Goal: Information Seeking & Learning: Learn about a topic

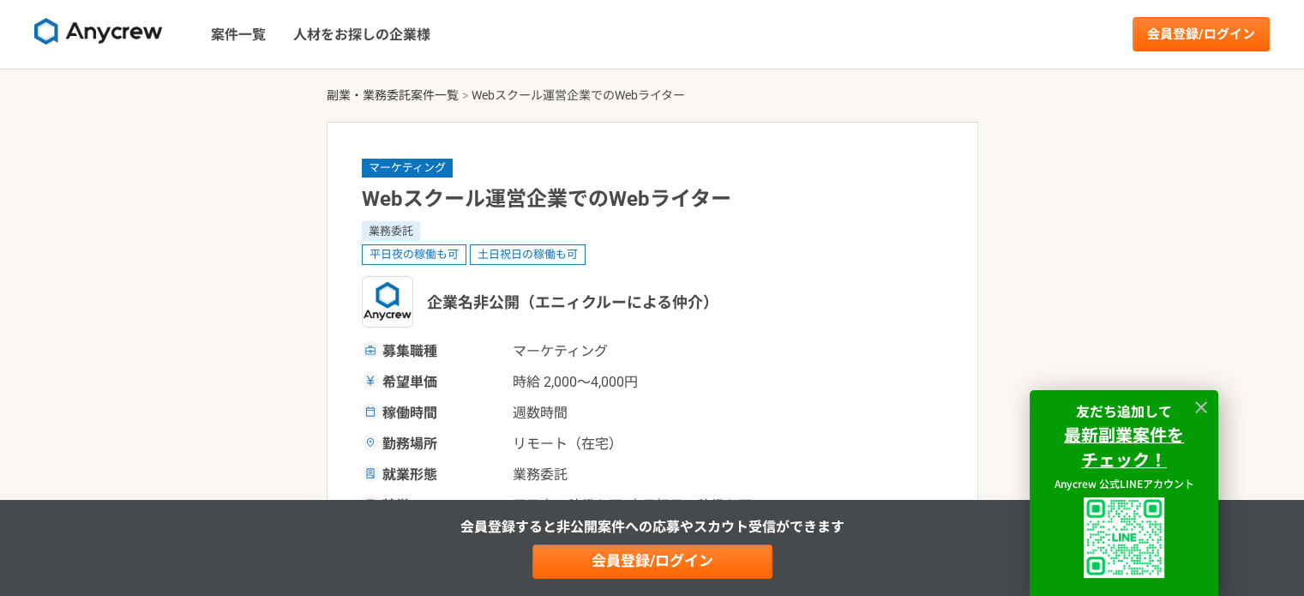
click at [387, 96] on link "副業・業務委託案件一覧" at bounding box center [393, 95] width 132 height 14
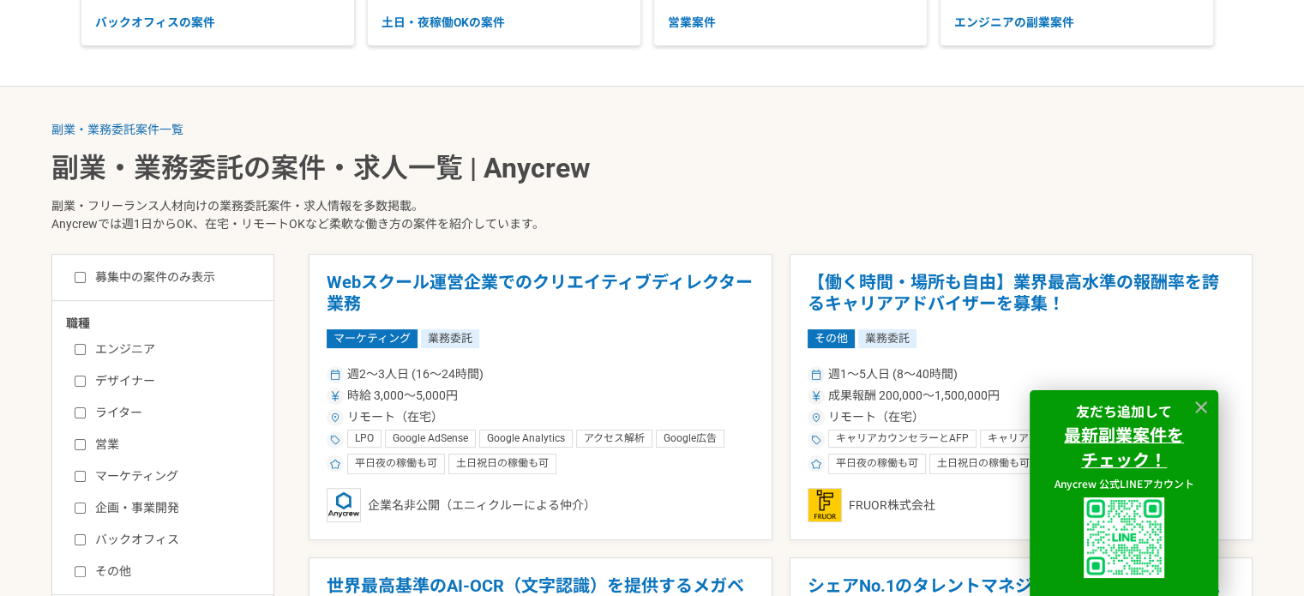
scroll to position [343, 0]
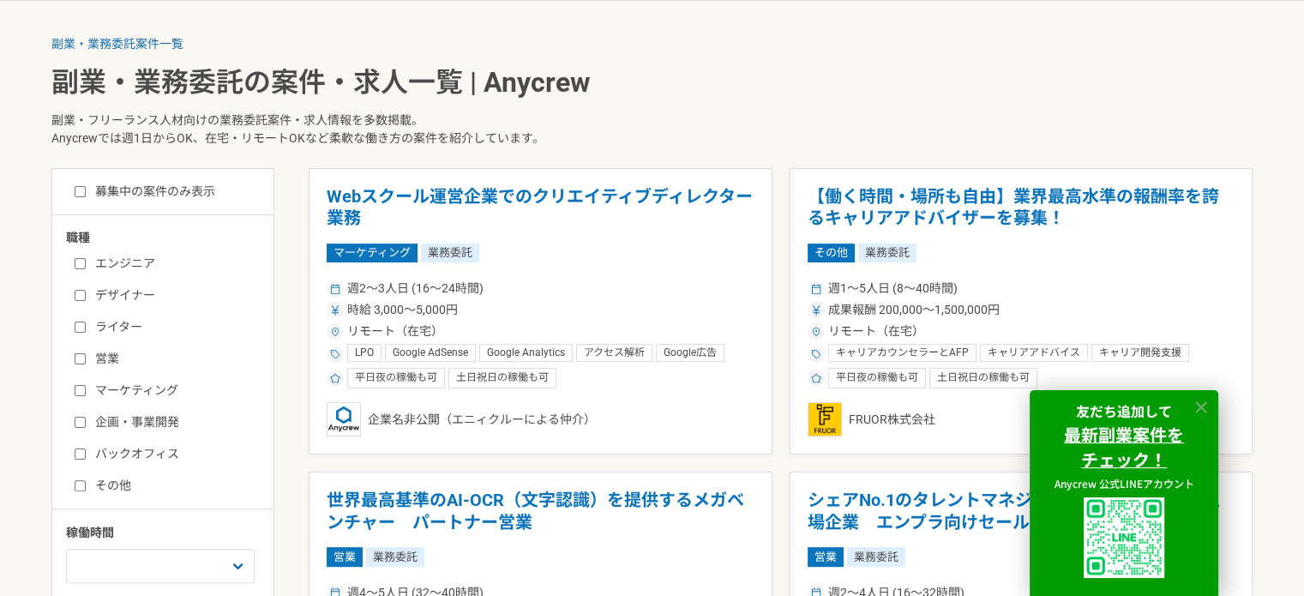
click at [1207, 399] on icon at bounding box center [1202, 408] width 20 height 20
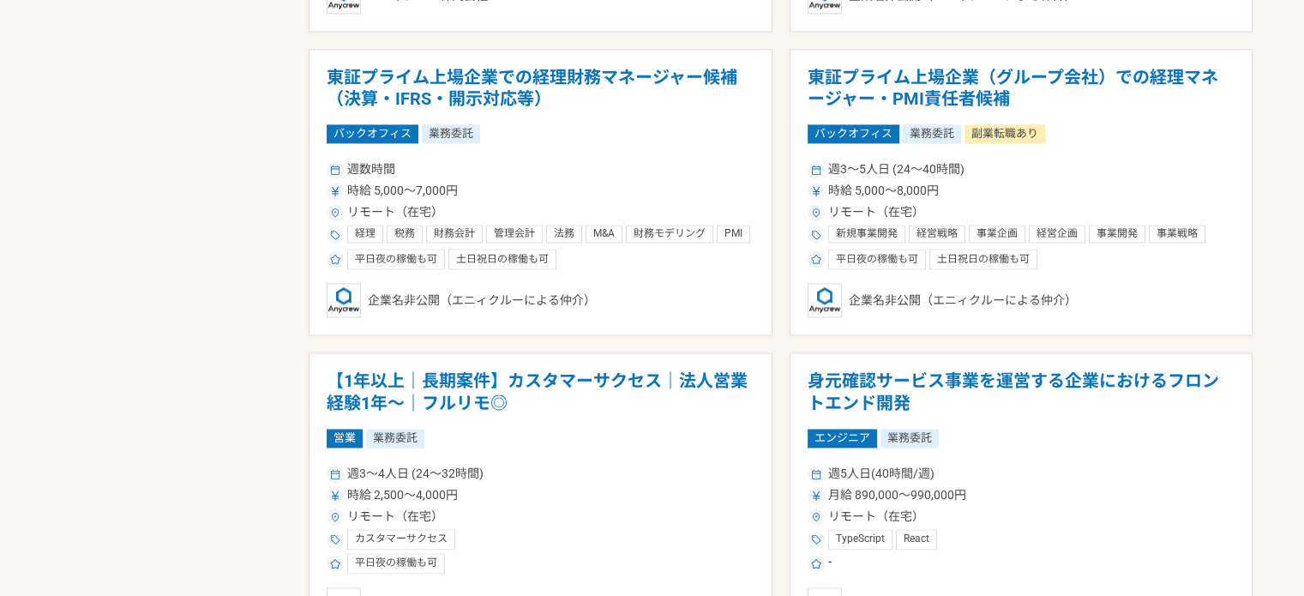
scroll to position [2658, 0]
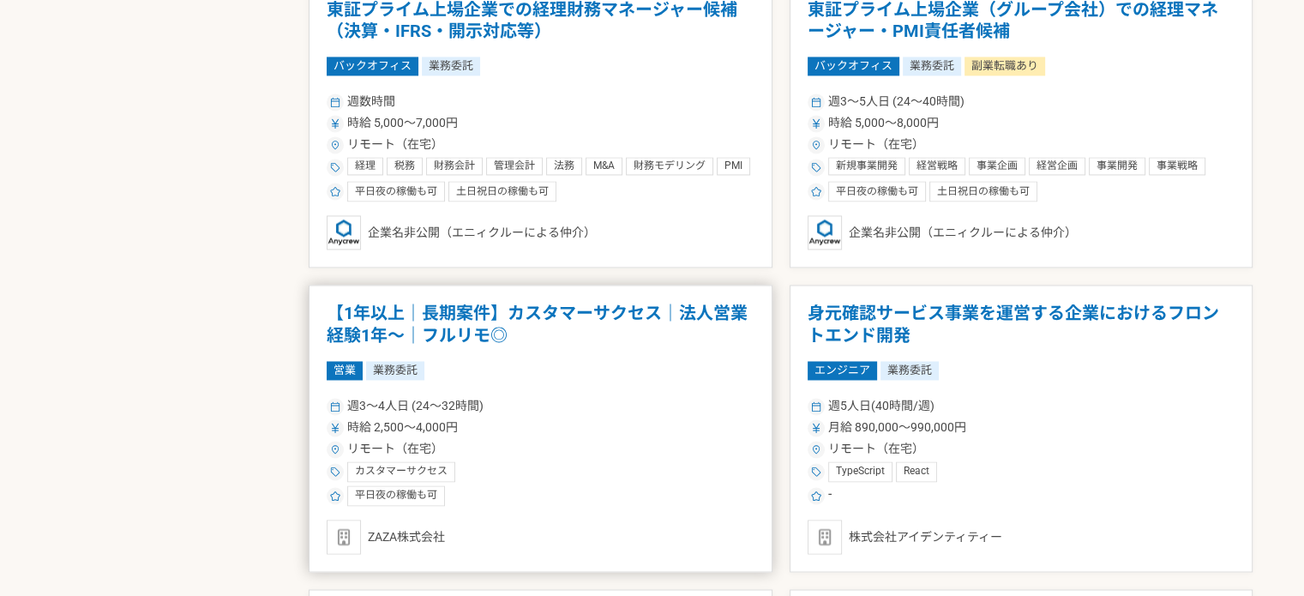
click at [624, 306] on h1 "【1年以上｜長期案件】カスタマーサクセス｜法人営業経験1年〜｜フルリモ◎" at bounding box center [541, 325] width 428 height 44
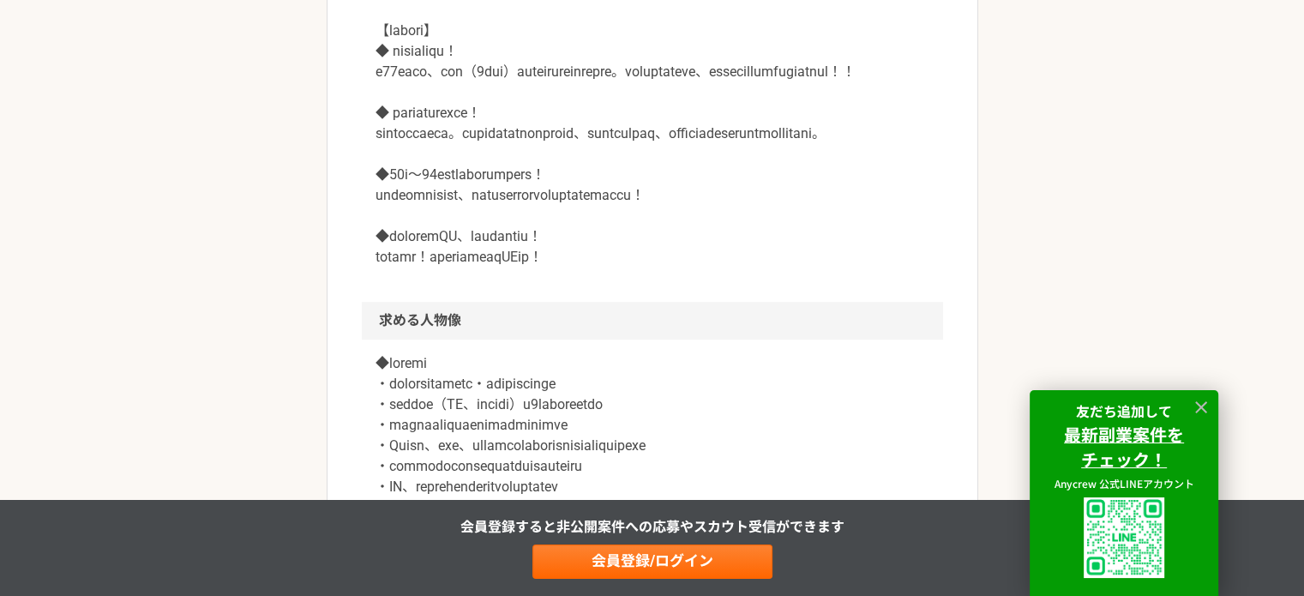
scroll to position [1201, 0]
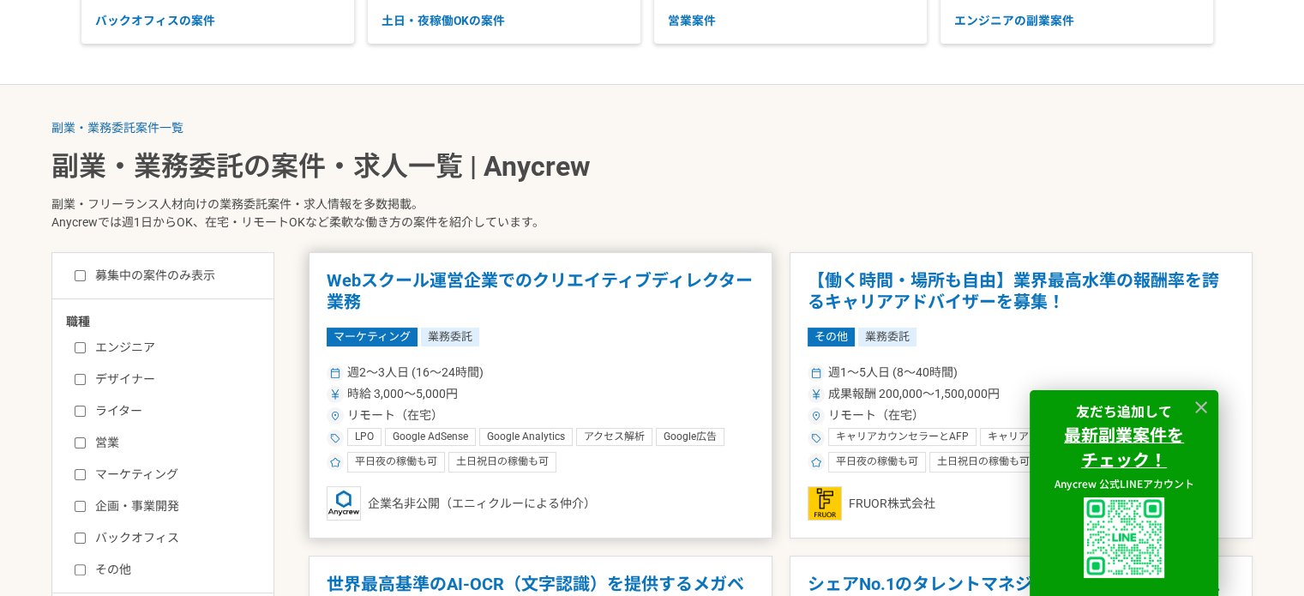
scroll to position [343, 0]
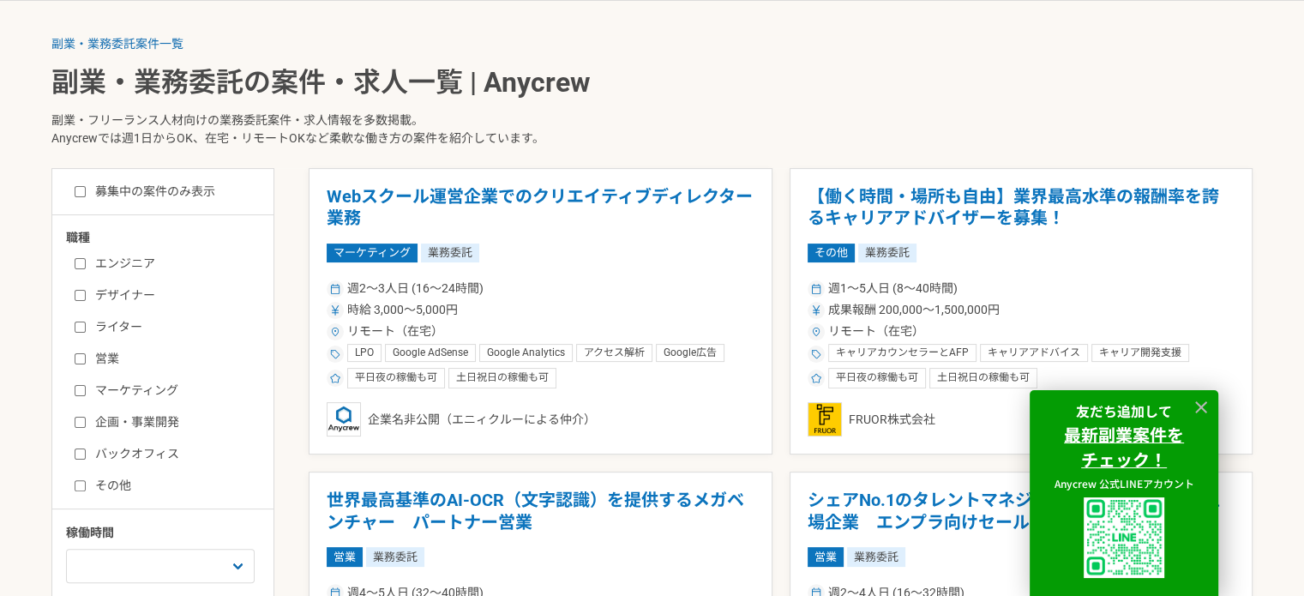
drag, startPoint x: 81, startPoint y: 450, endPoint x: 96, endPoint y: 432, distance: 23.2
click at [81, 450] on input "バックオフィス" at bounding box center [80, 453] width 11 height 11
checkbox input "true"
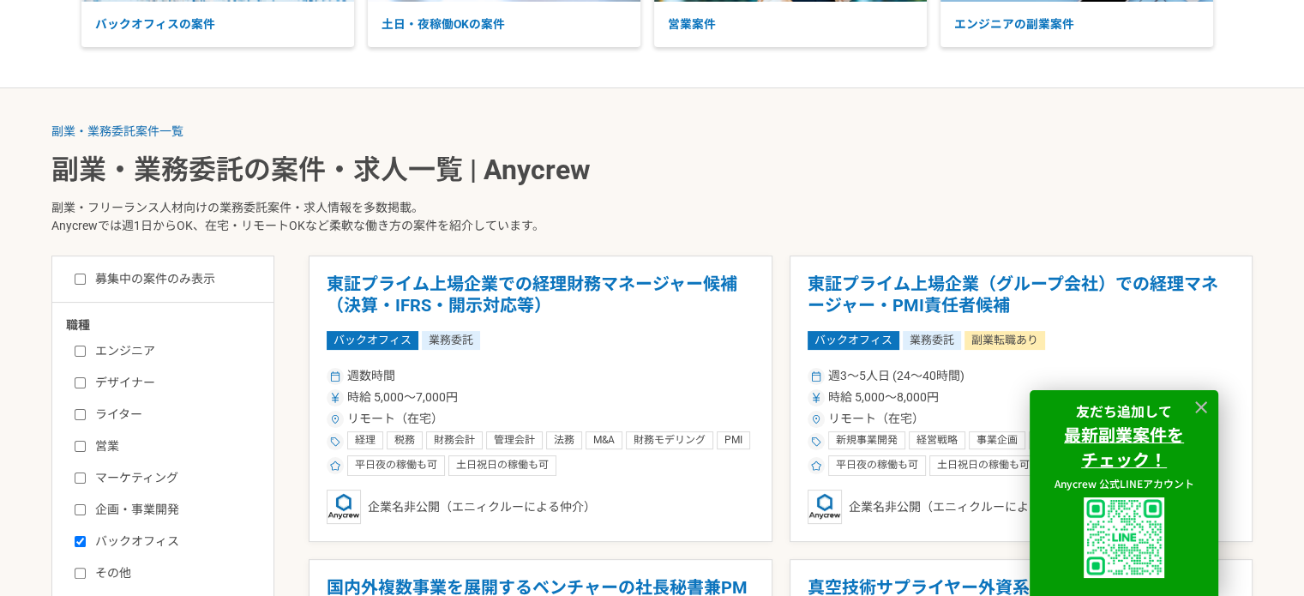
scroll to position [257, 0]
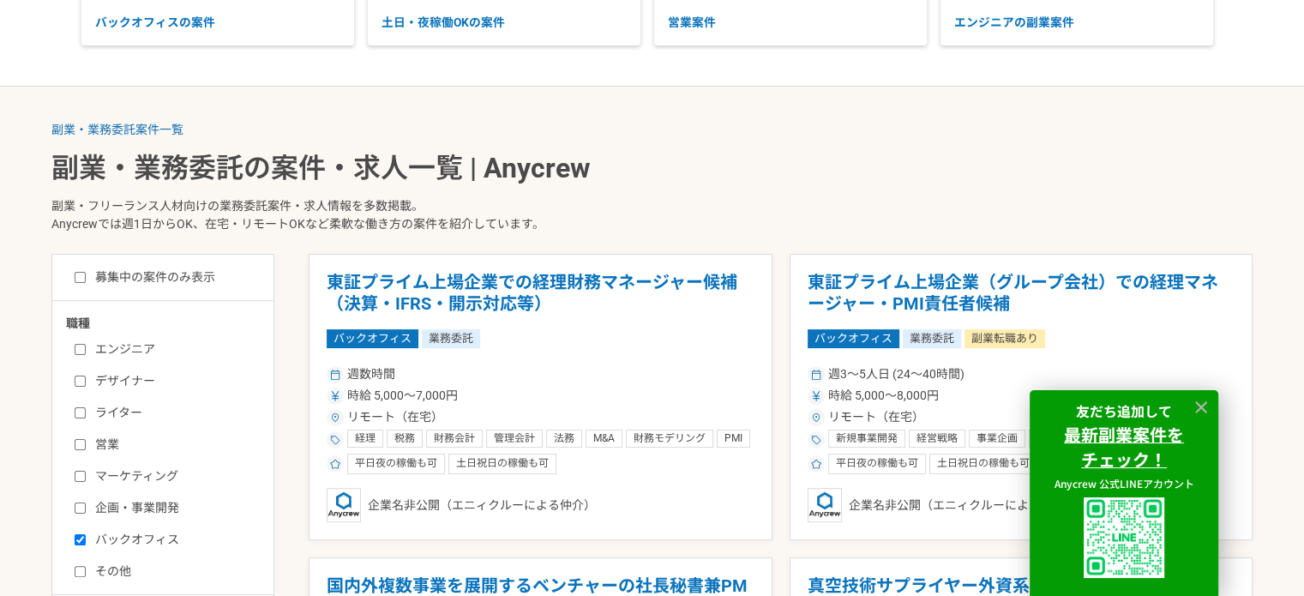
click at [79, 277] on input "募集中の案件のみ表示" at bounding box center [80, 277] width 11 height 11
checkbox input "true"
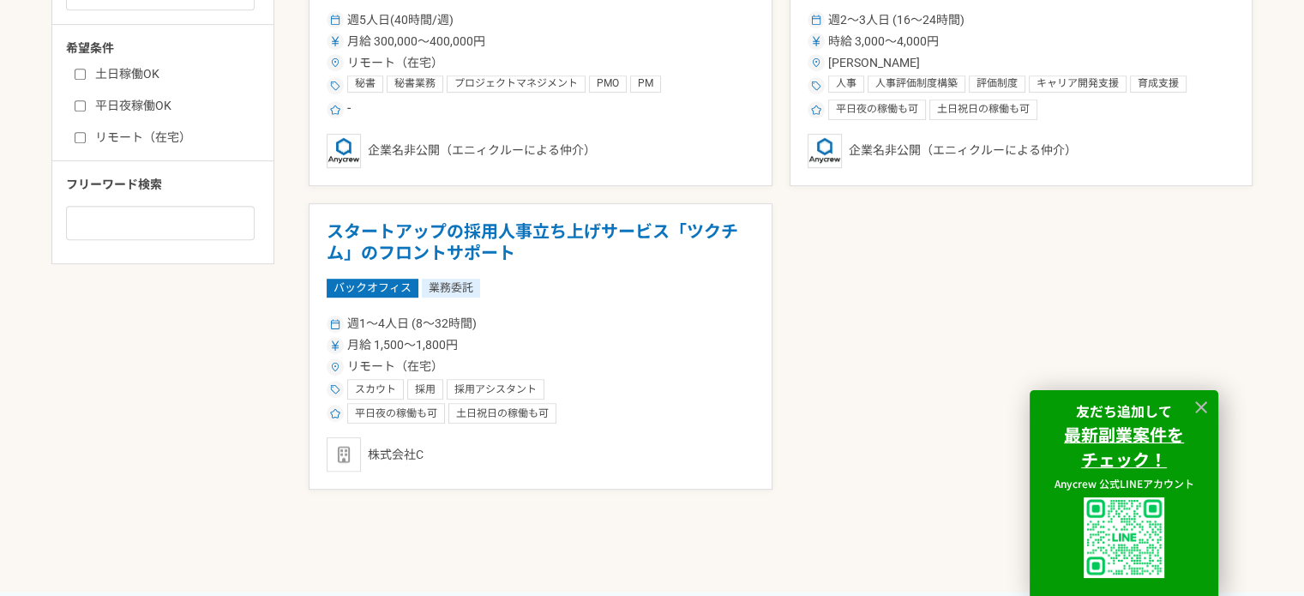
scroll to position [943, 0]
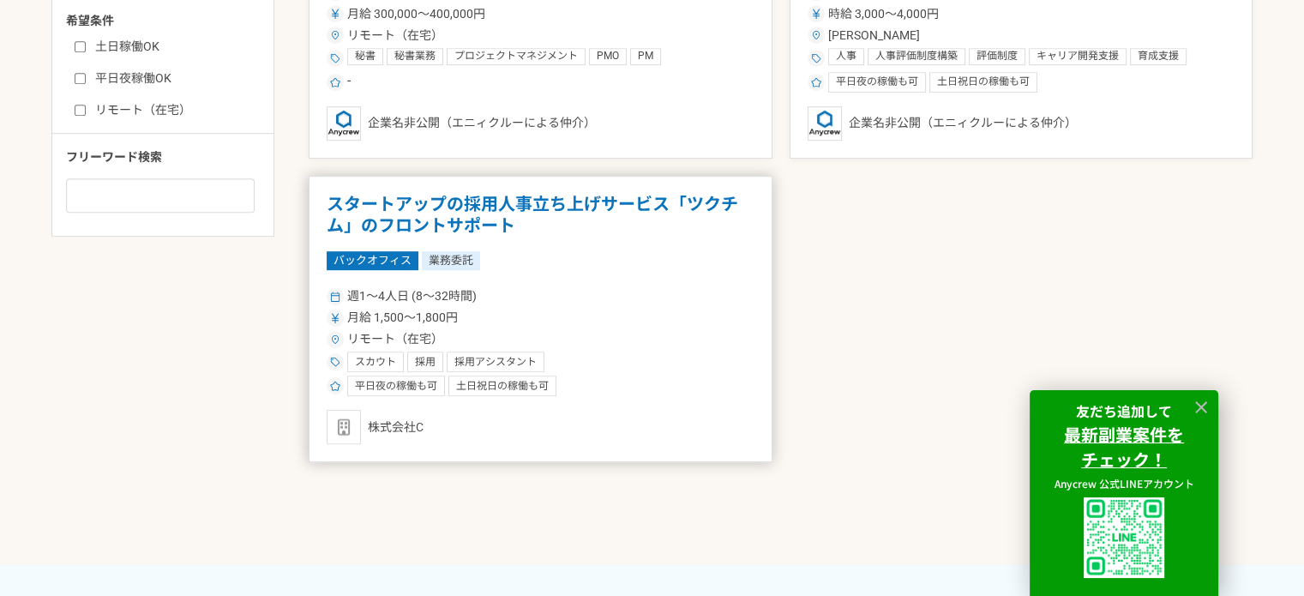
click at [485, 200] on h1 "スタートアップの採用人事立ち上げサービス「ツクチム」のフロントサポート" at bounding box center [541, 216] width 428 height 44
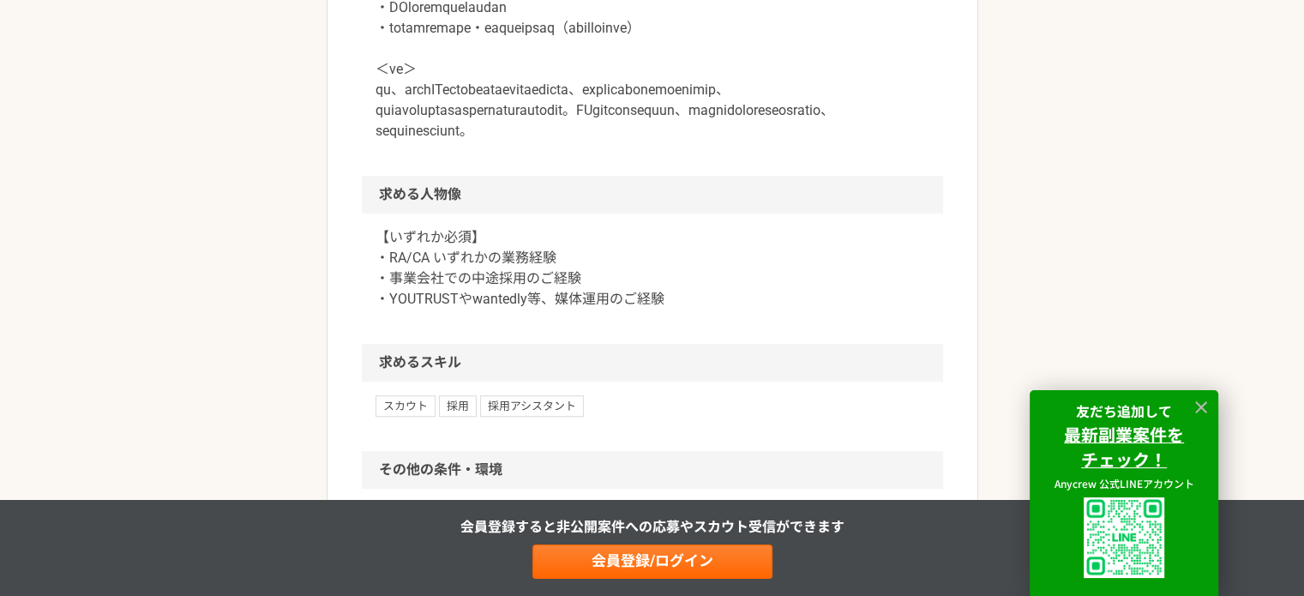
scroll to position [1201, 0]
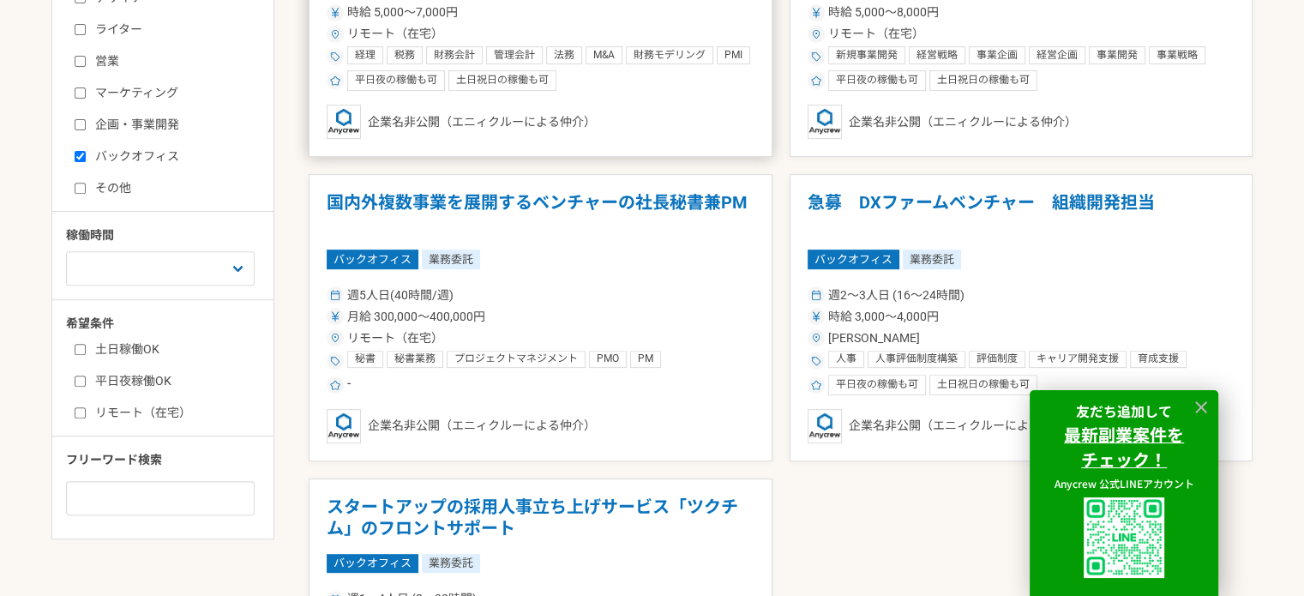
scroll to position [686, 0]
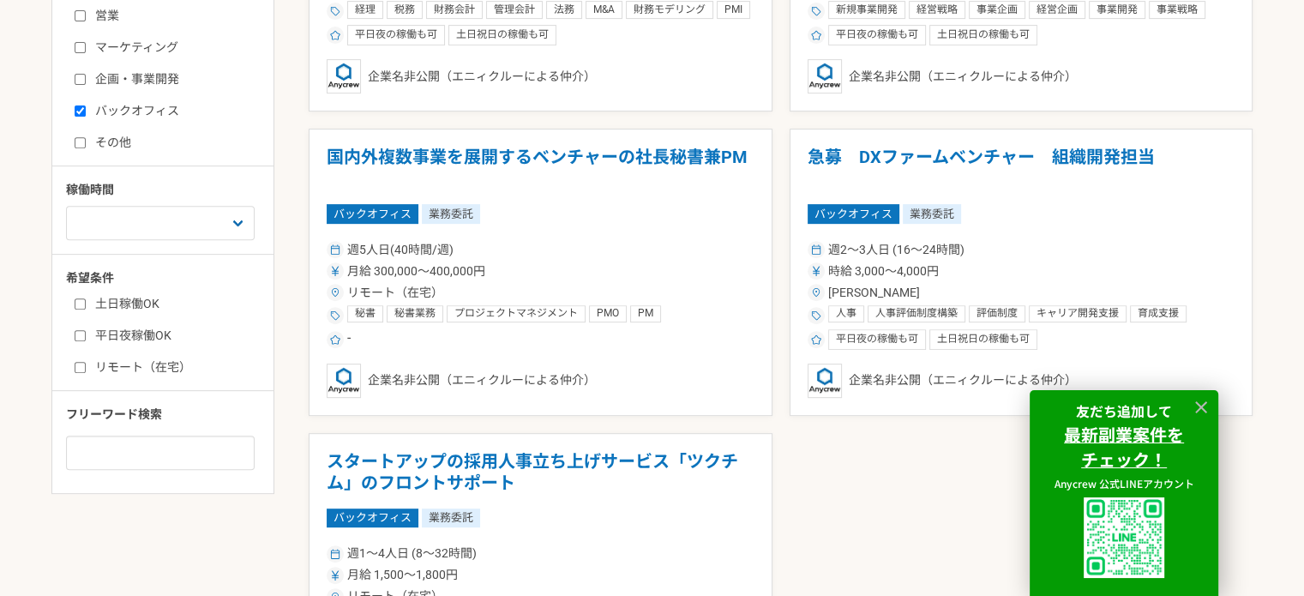
click at [446, 155] on h1 "国内外複数事業を展開するベンチャーの社長秘書兼PM" at bounding box center [541, 169] width 428 height 44
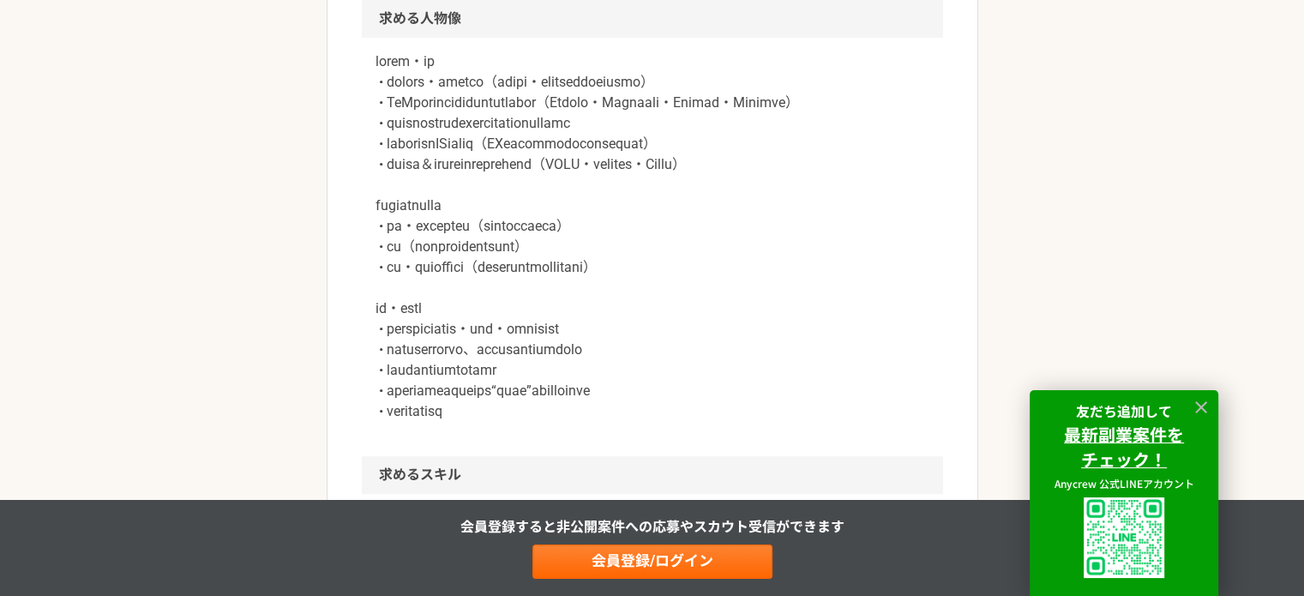
scroll to position [1286, 0]
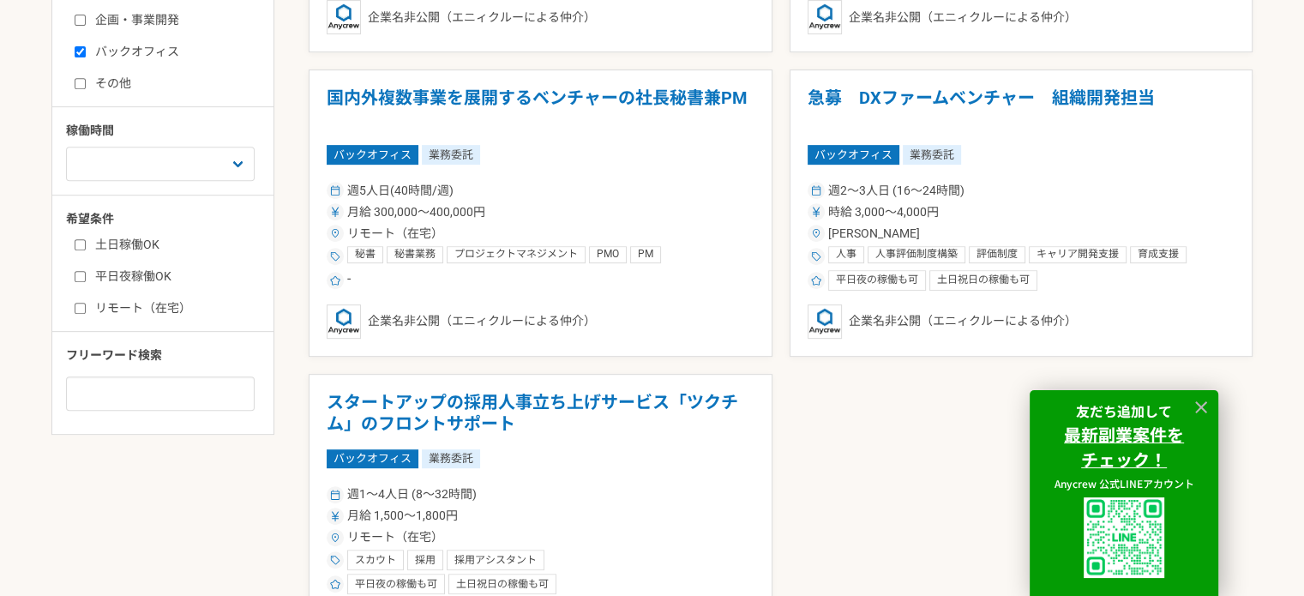
scroll to position [686, 0]
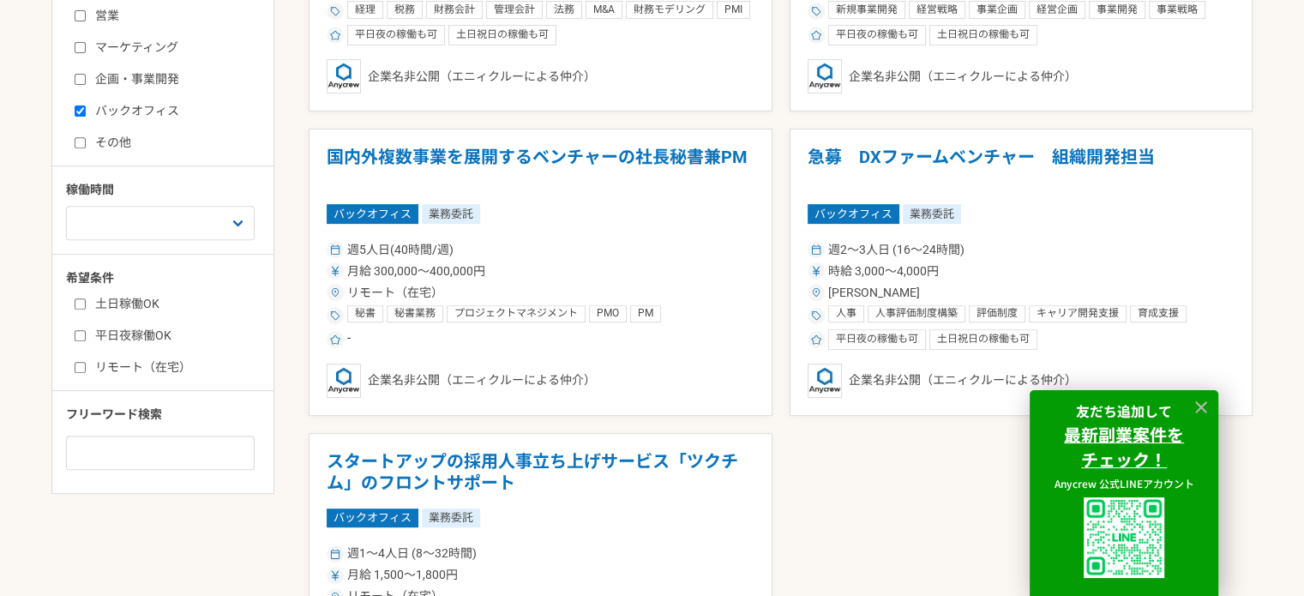
click at [75, 364] on input "リモート（在宅）" at bounding box center [80, 367] width 11 height 11
checkbox input "true"
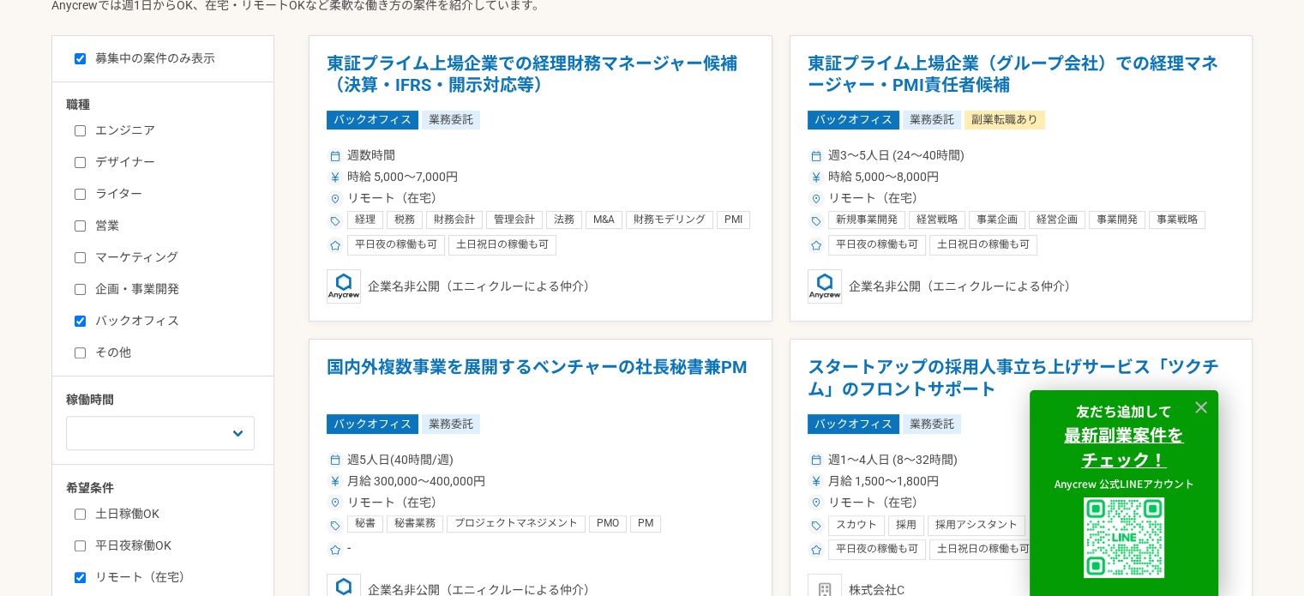
scroll to position [515, 0]
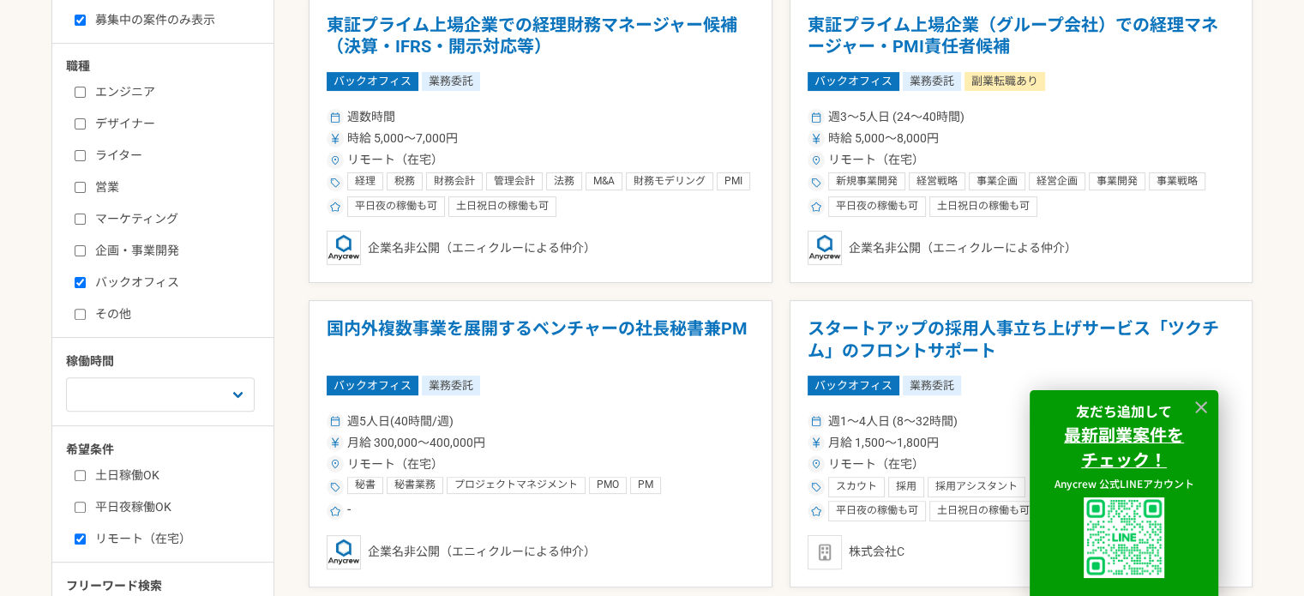
click at [75, 281] on input "バックオフィス" at bounding box center [80, 282] width 11 height 11
checkbox input "false"
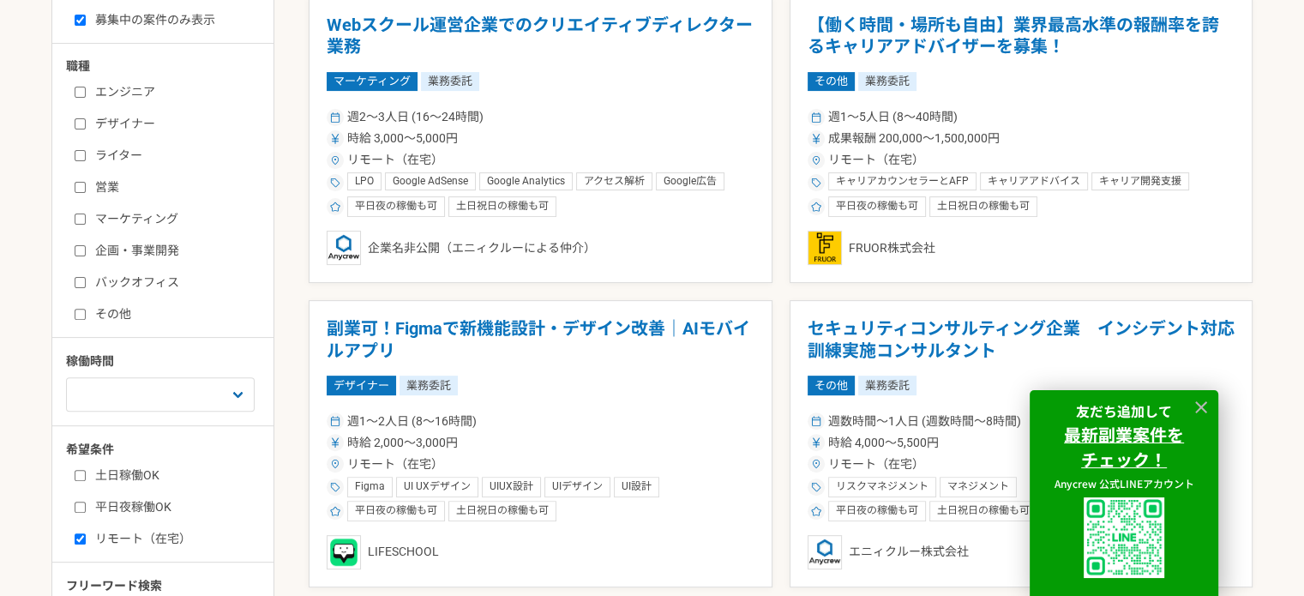
click at [79, 248] on input "企画・事業開発" at bounding box center [80, 250] width 11 height 11
checkbox input "true"
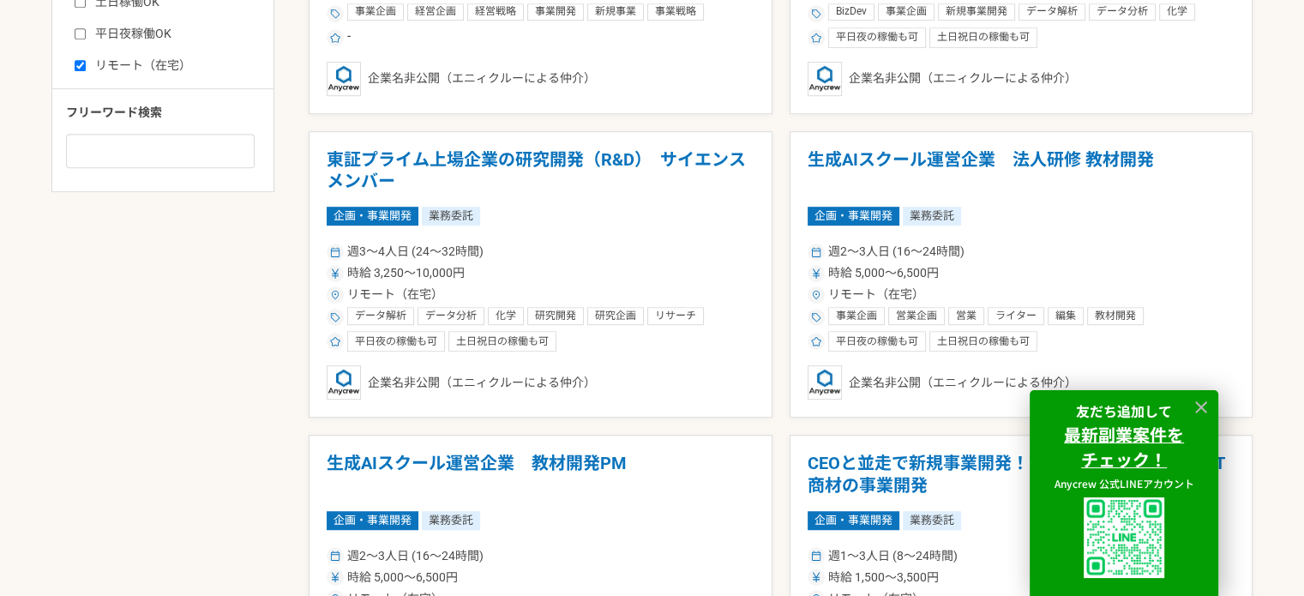
scroll to position [1029, 0]
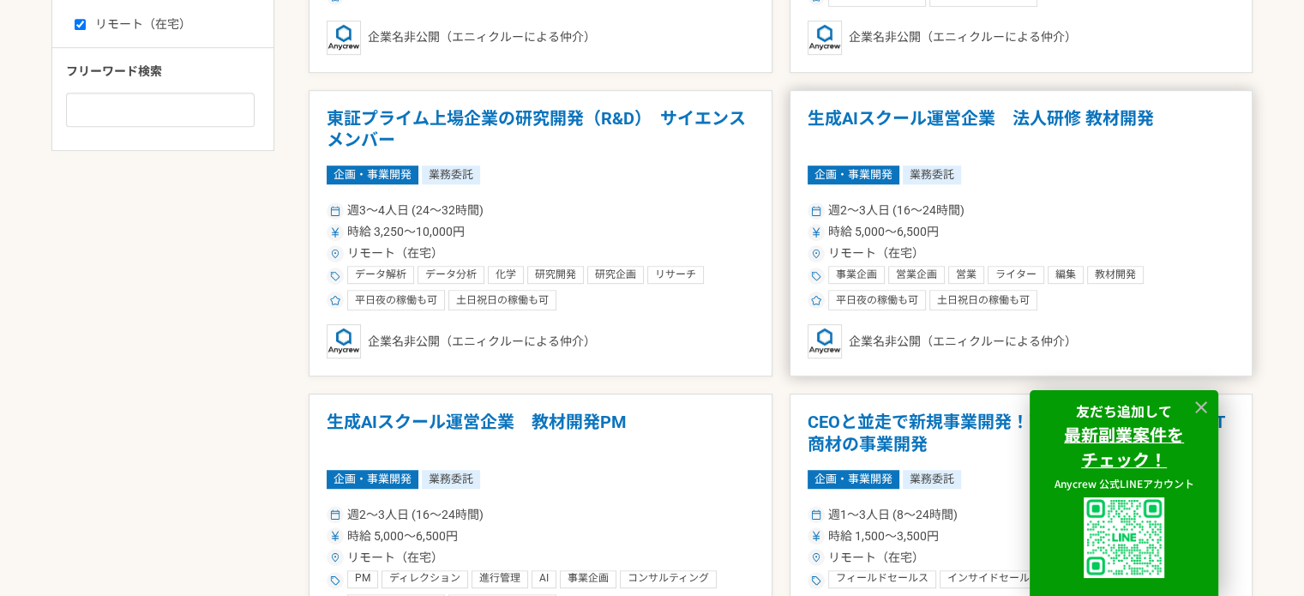
click at [932, 143] on h1 "生成AIスクール運営企業　法人研修 教材開発" at bounding box center [1022, 130] width 428 height 44
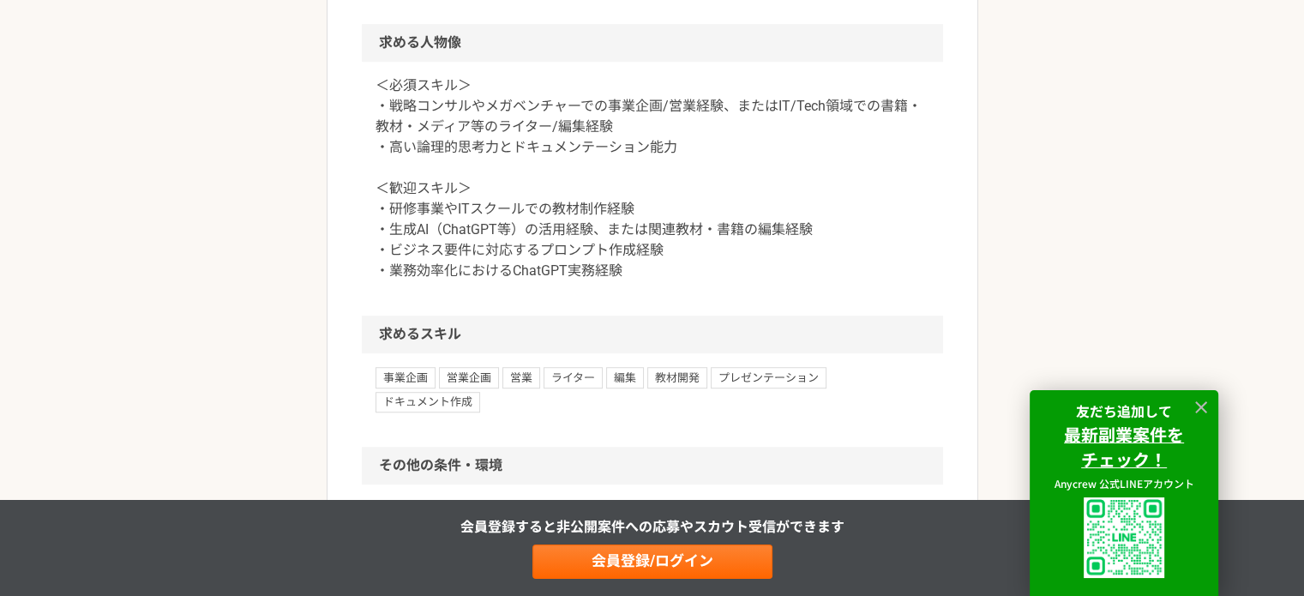
scroll to position [1201, 0]
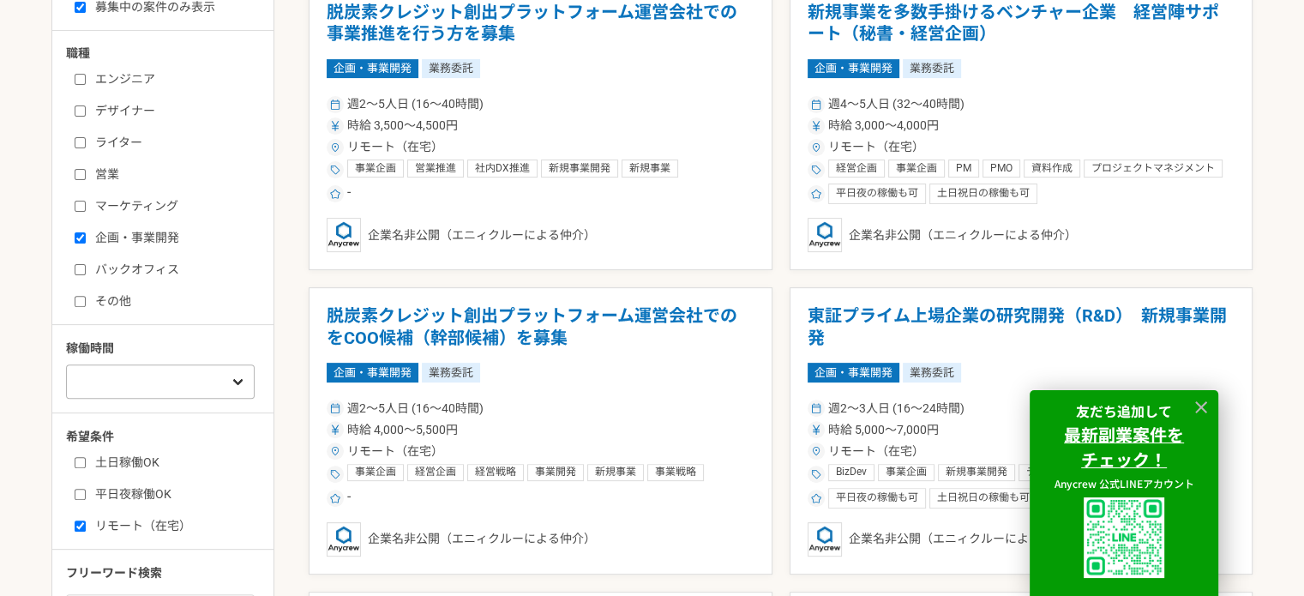
scroll to position [515, 0]
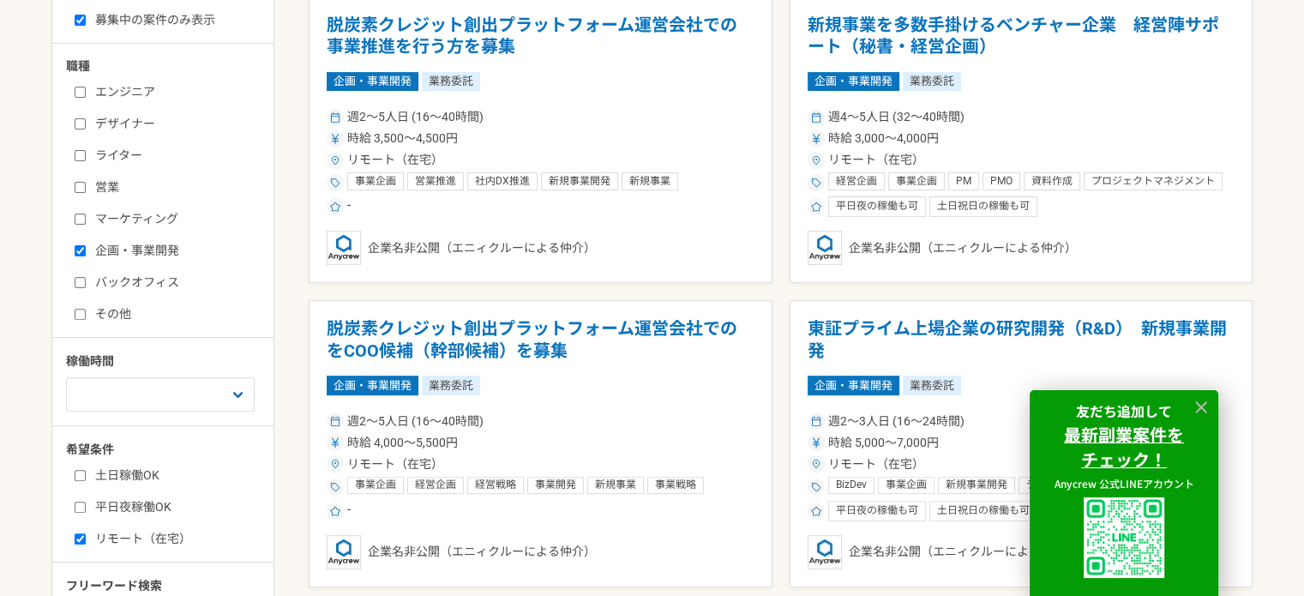
click at [125, 249] on label "企画・事業開発" at bounding box center [173, 251] width 197 height 18
click at [86, 249] on input "企画・事業開発" at bounding box center [80, 250] width 11 height 11
checkbox input "false"
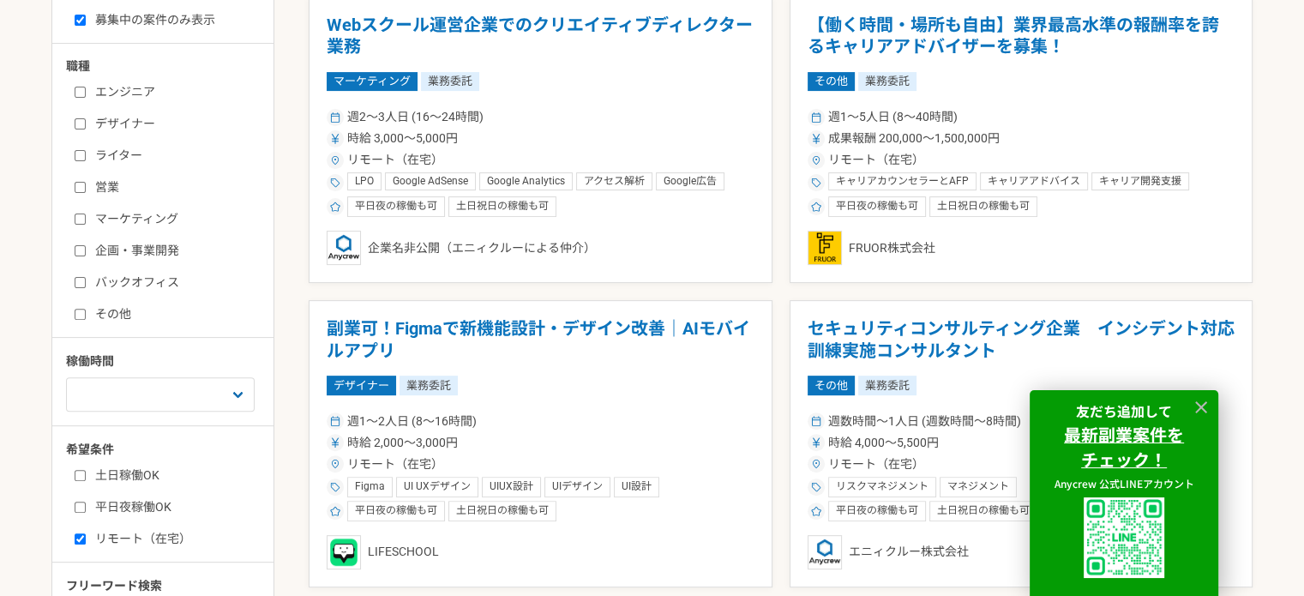
click at [96, 215] on label "マーケティング" at bounding box center [173, 219] width 197 height 18
click at [86, 215] on input "マーケティング" at bounding box center [80, 219] width 11 height 11
checkbox input "true"
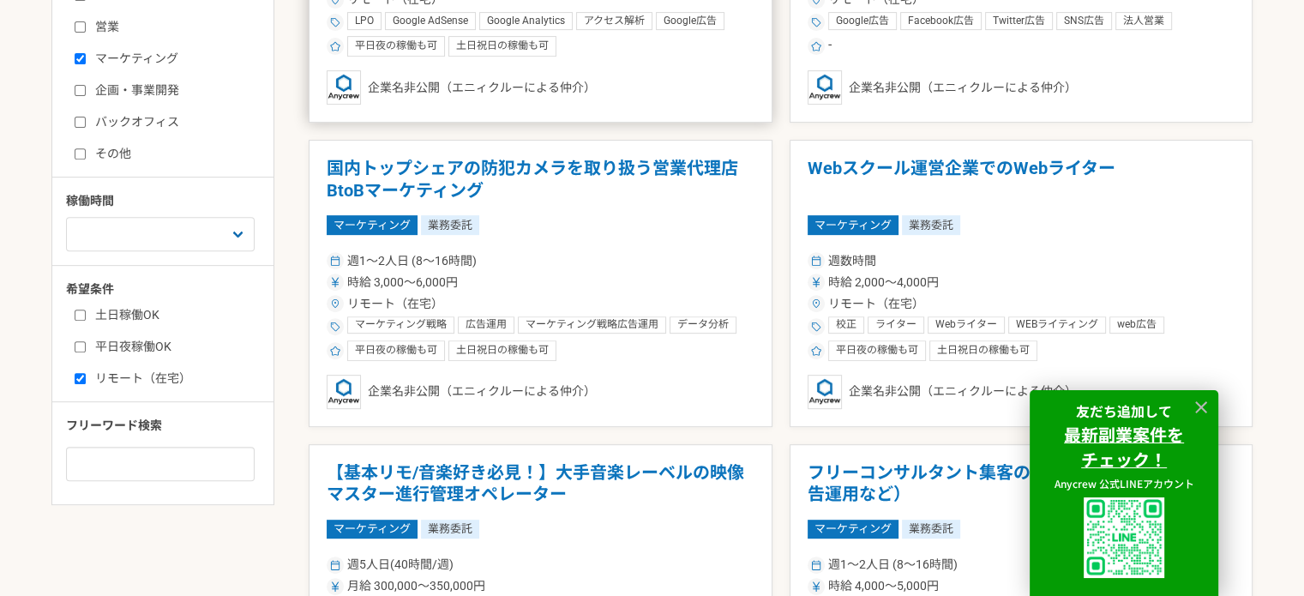
scroll to position [686, 0]
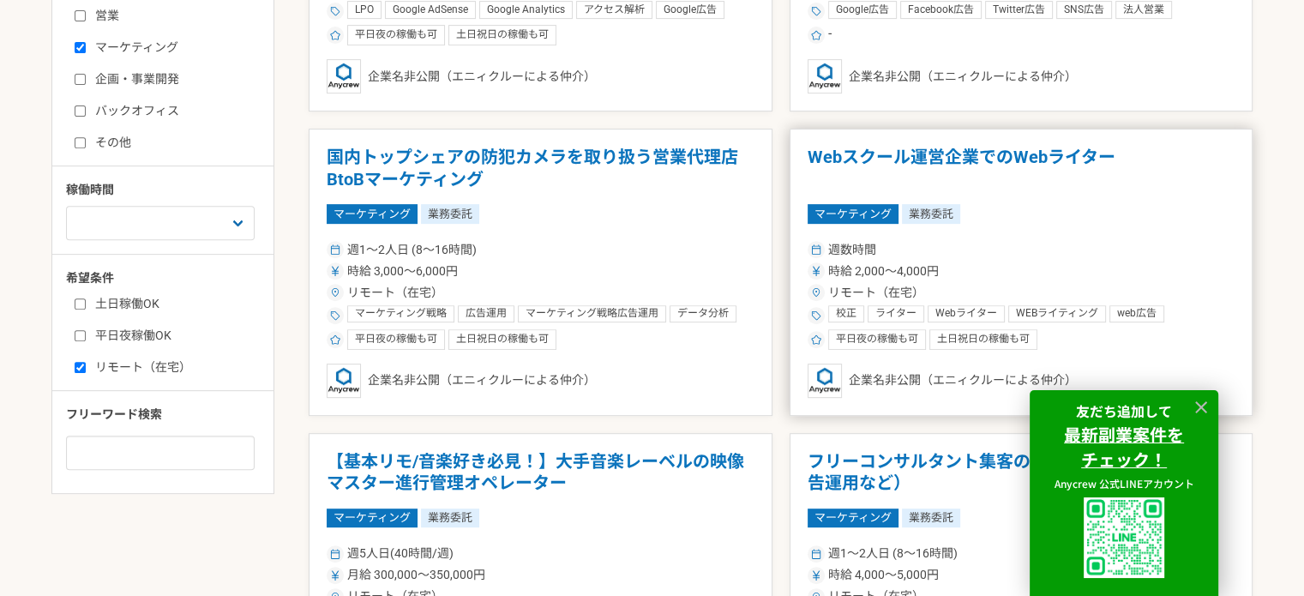
click at [958, 154] on h1 "Webスクール運営企業でのWebライター" at bounding box center [1022, 169] width 428 height 44
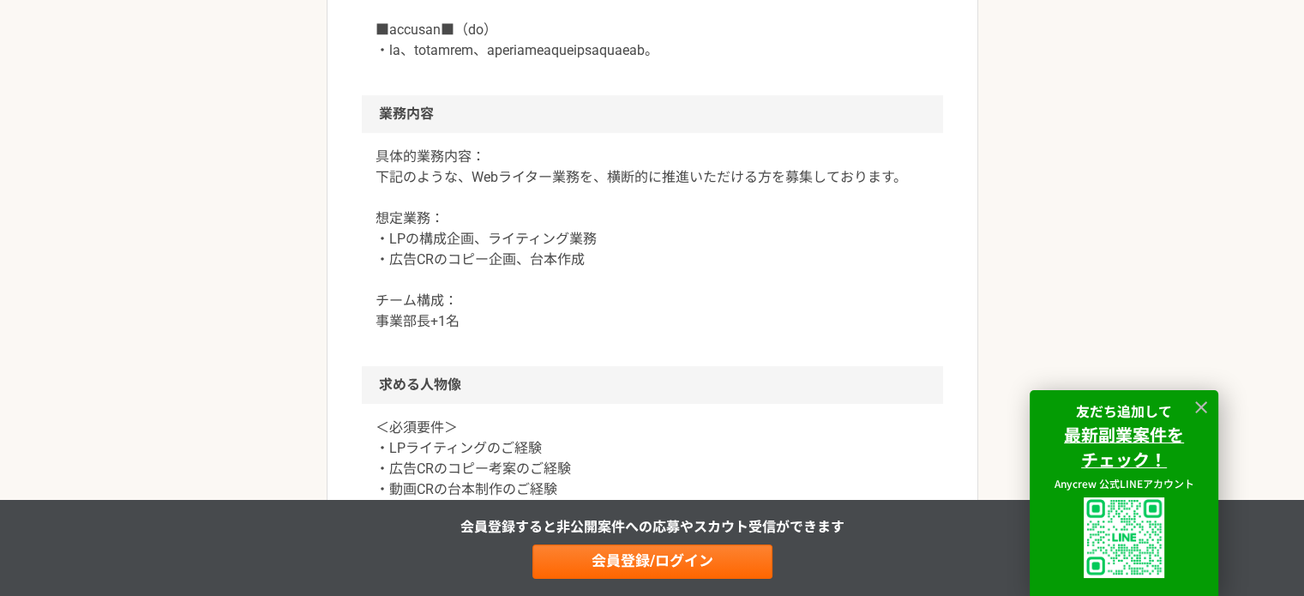
scroll to position [858, 0]
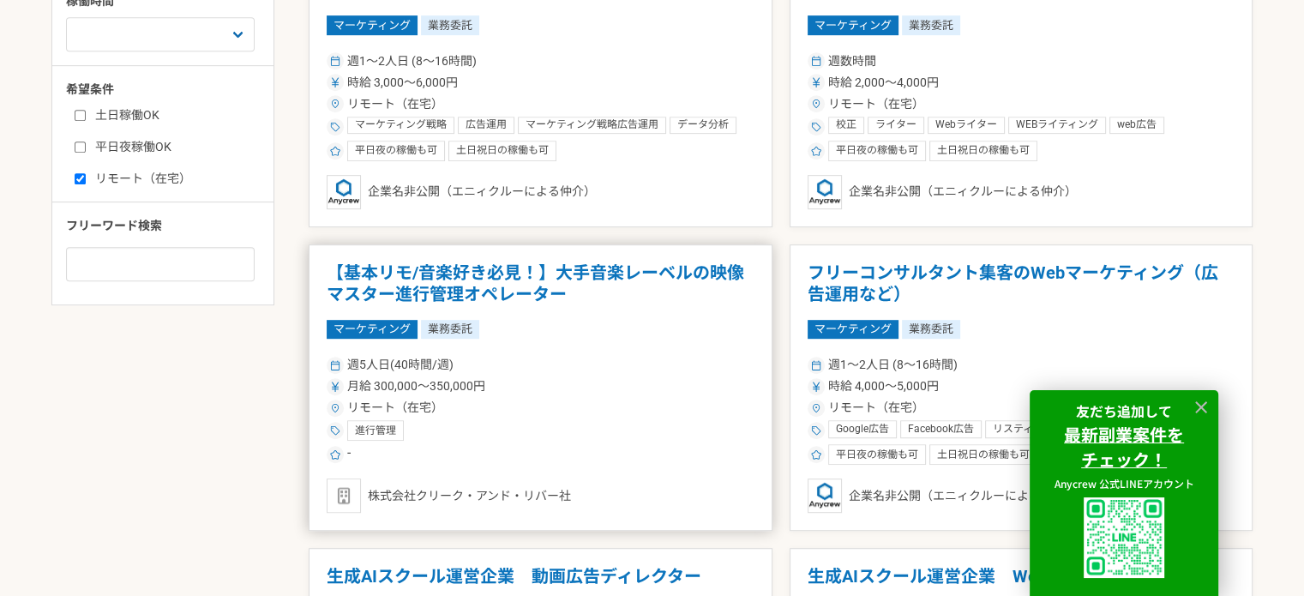
scroll to position [943, 0]
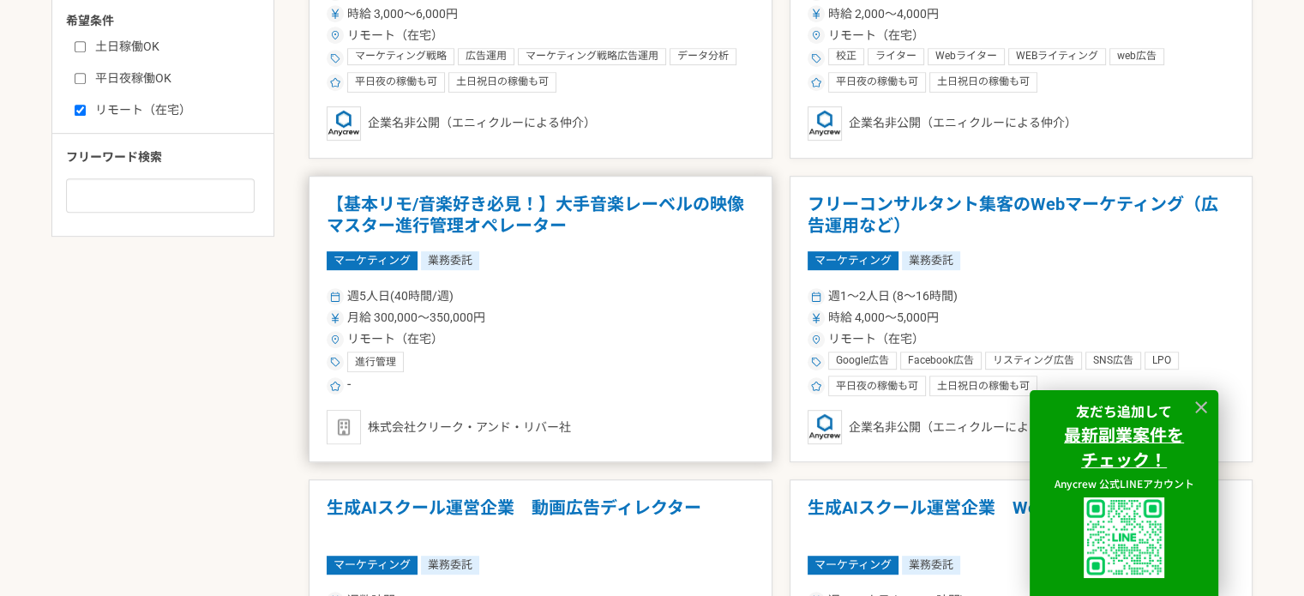
click at [604, 202] on h1 "【基本リモ/音楽好き必見！】大手音楽レーベルの映像マスター進行管理オペレーター" at bounding box center [541, 216] width 428 height 44
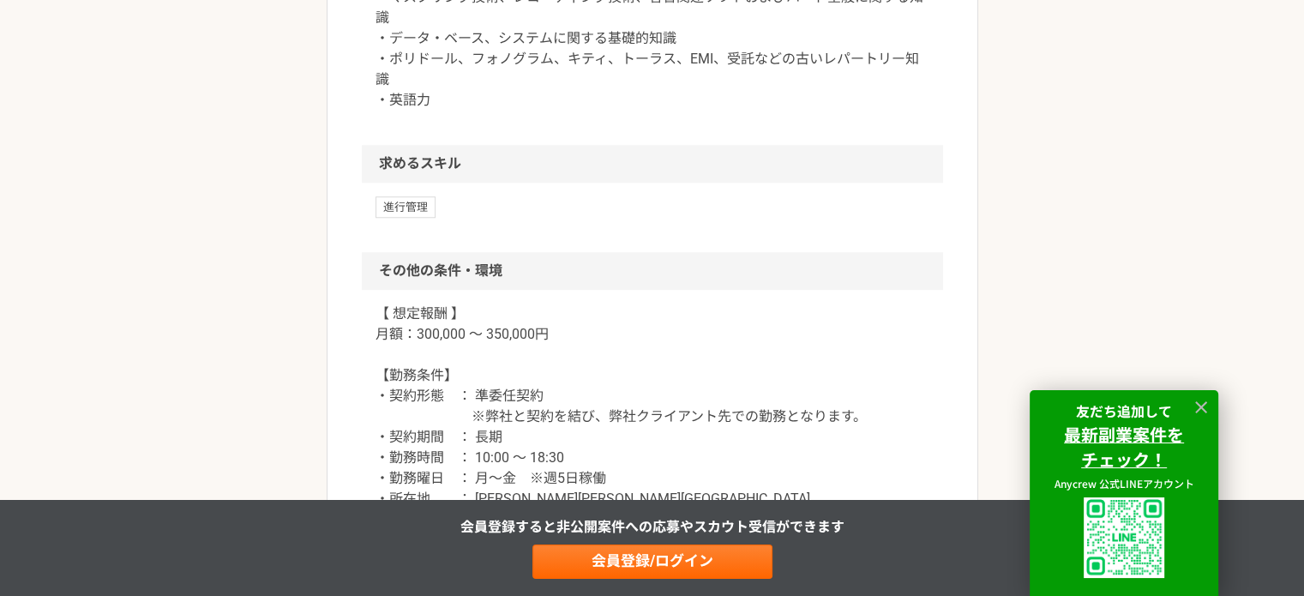
scroll to position [1372, 0]
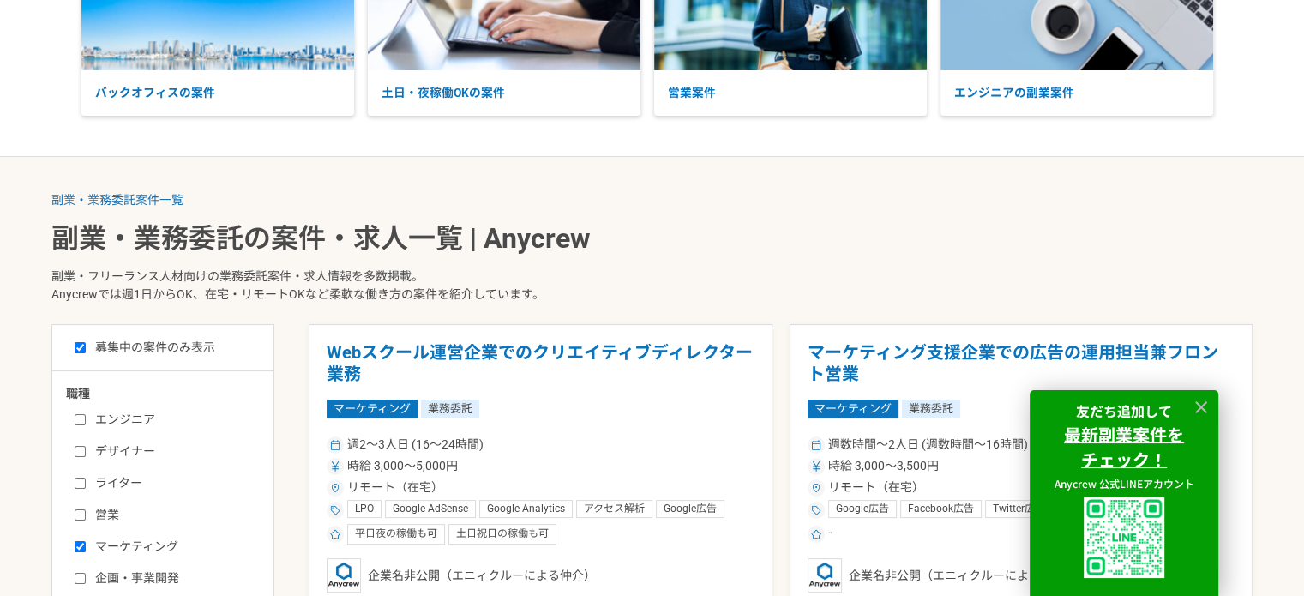
scroll to position [172, 0]
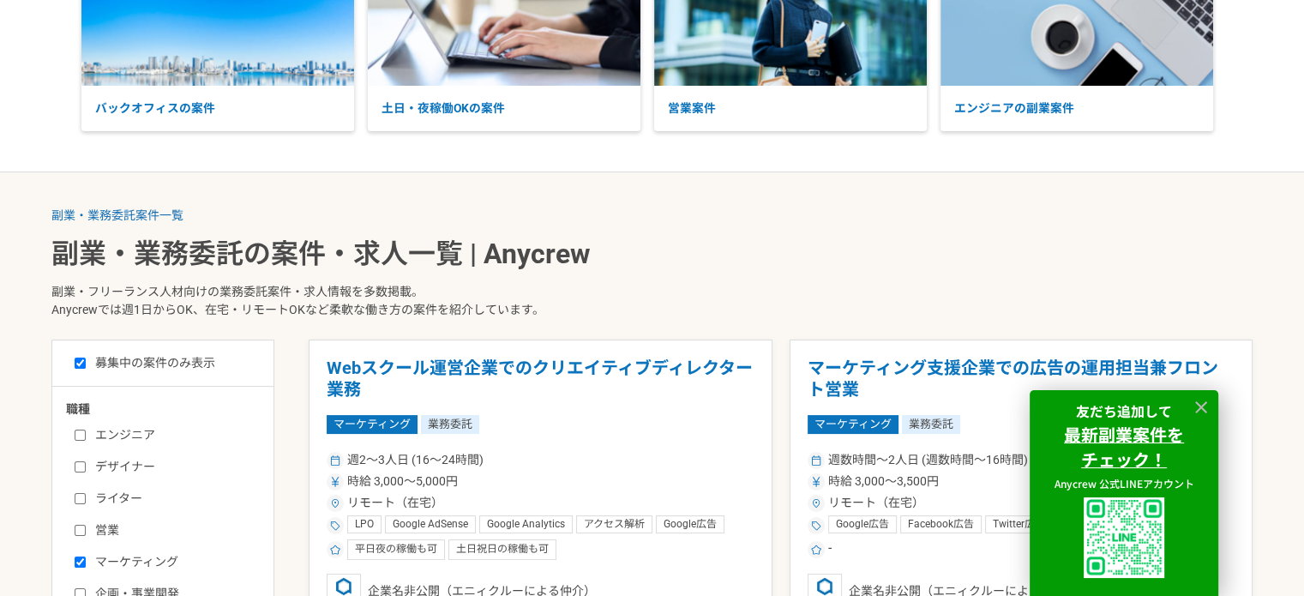
click at [72, 554] on div "エンジニア デザイナー ライター 営業 マーケティング 企画・事業開発 バックオフィス その他" at bounding box center [169, 543] width 206 height 245
click at [79, 560] on input "マーケティング" at bounding box center [80, 562] width 11 height 11
checkbox input "false"
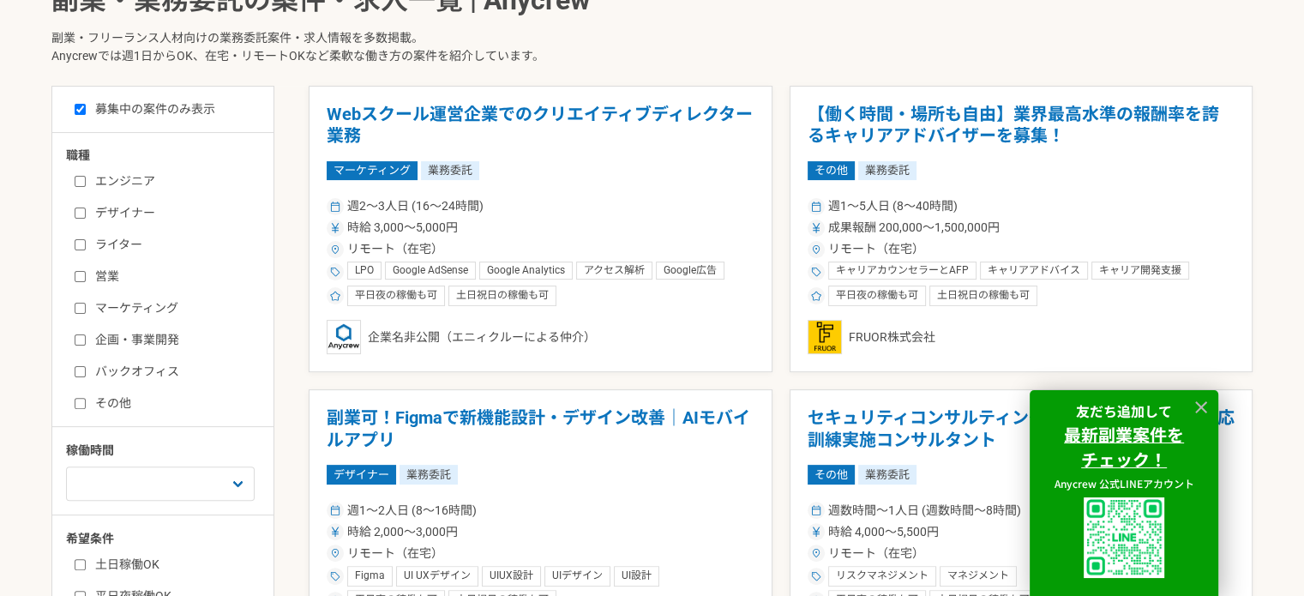
scroll to position [429, 0]
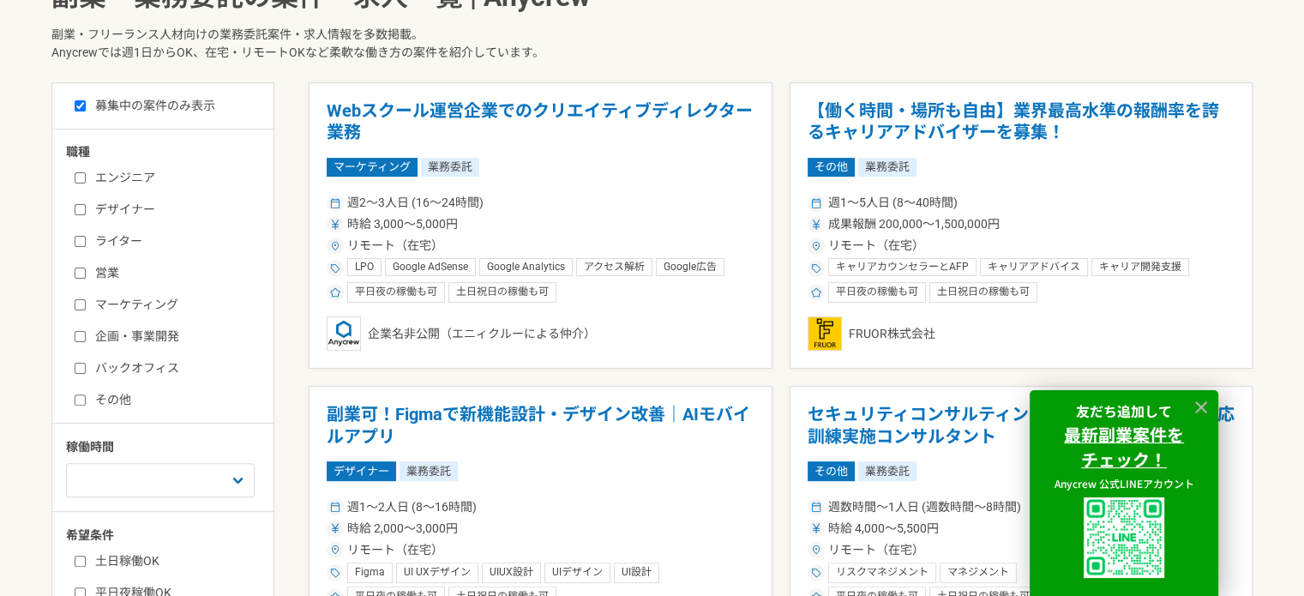
click at [106, 208] on label "デザイナー" at bounding box center [173, 210] width 197 height 18
click at [86, 208] on input "デザイナー" at bounding box center [80, 209] width 11 height 11
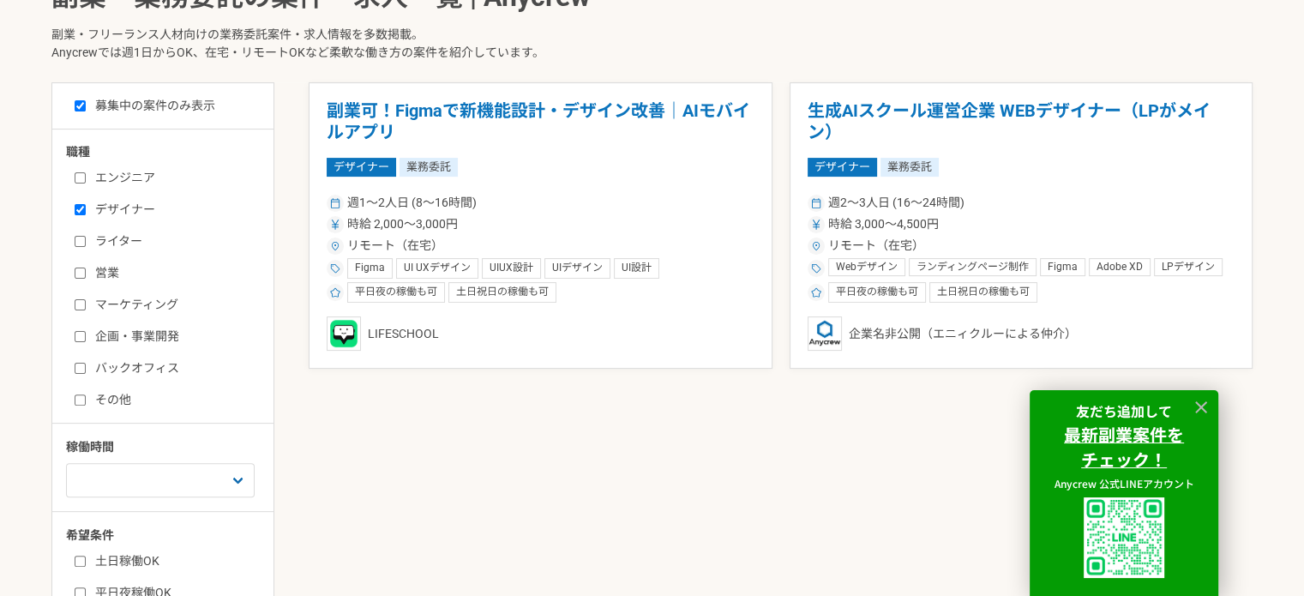
click at [79, 213] on input "デザイナー" at bounding box center [80, 209] width 11 height 11
checkbox input "false"
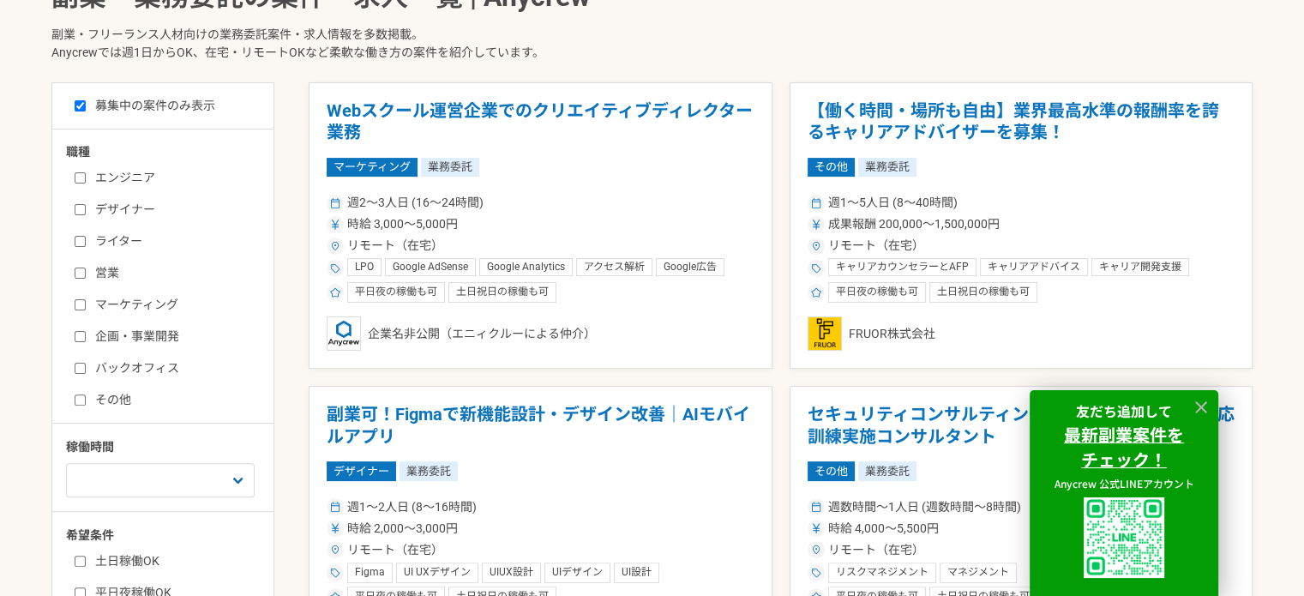
click at [88, 236] on label "ライター" at bounding box center [173, 241] width 197 height 18
click at [86, 236] on input "ライター" at bounding box center [80, 241] width 11 height 11
checkbox input "true"
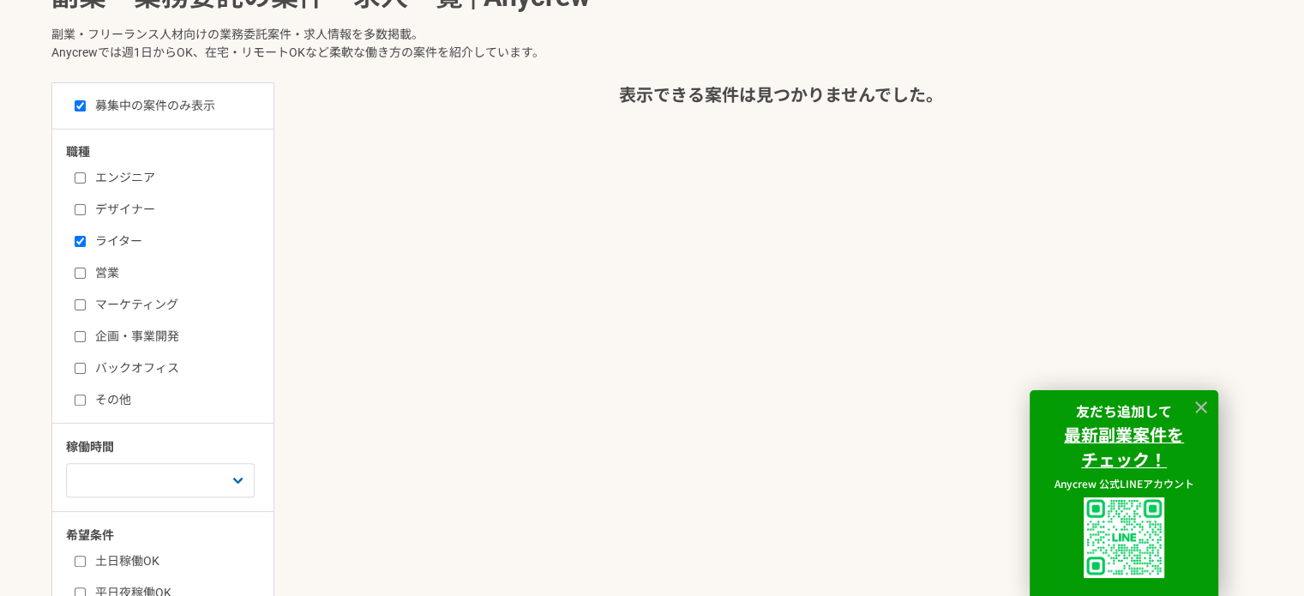
click at [80, 273] on input "営業" at bounding box center [80, 273] width 11 height 11
checkbox input "true"
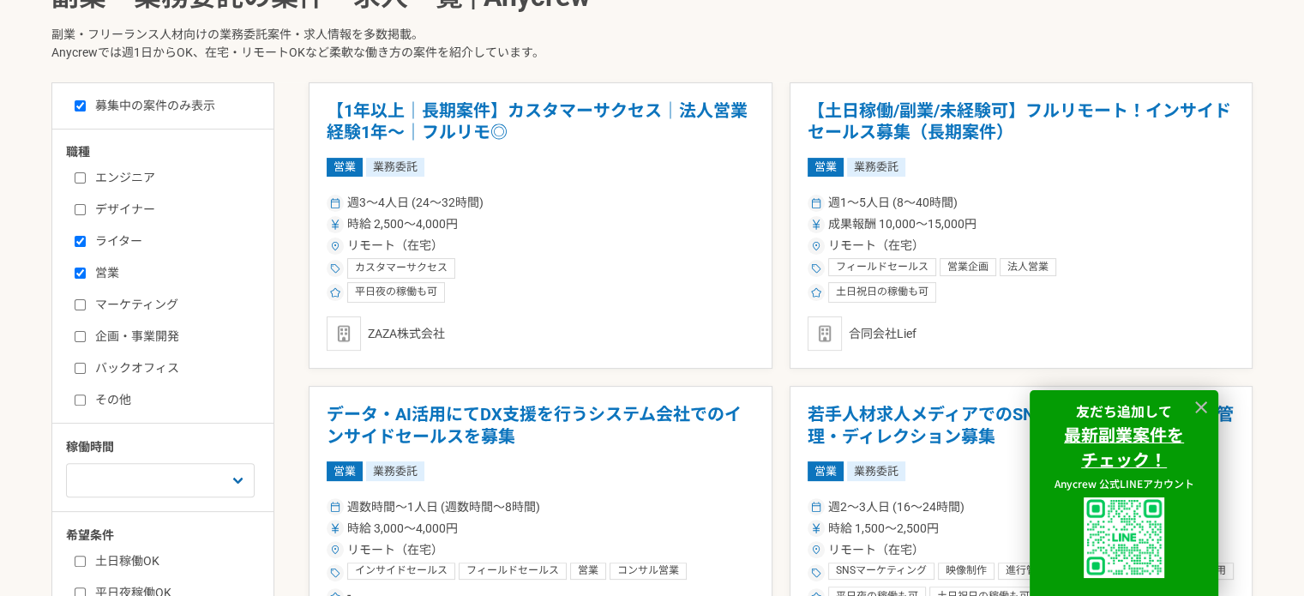
click at [81, 243] on input "ライター" at bounding box center [80, 241] width 11 height 11
checkbox input "false"
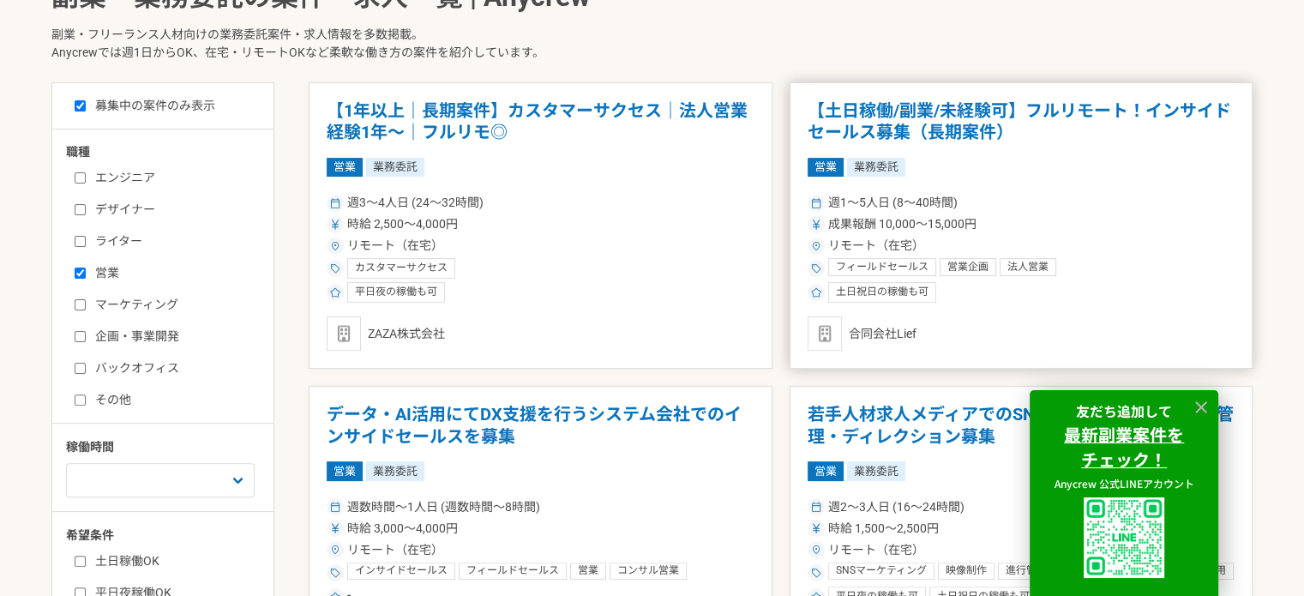
click at [1021, 137] on h1 "【土日稼働/副業/未経験可】フルリモート！インサイドセールス募集（長期案件）" at bounding box center [1022, 122] width 428 height 44
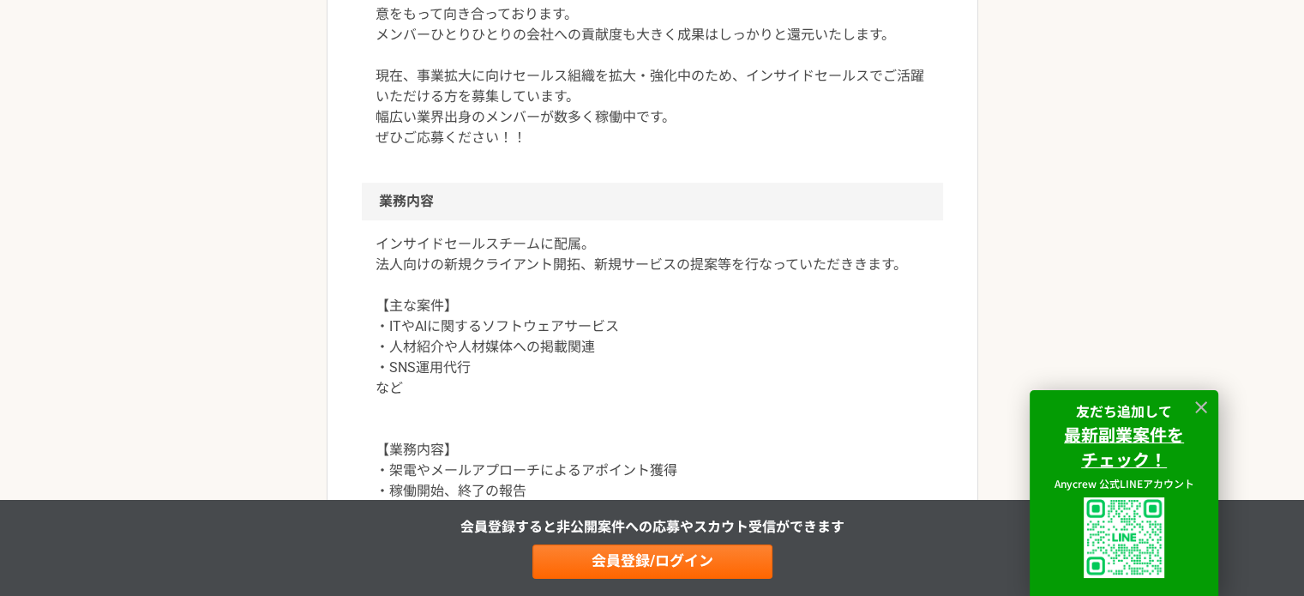
scroll to position [772, 0]
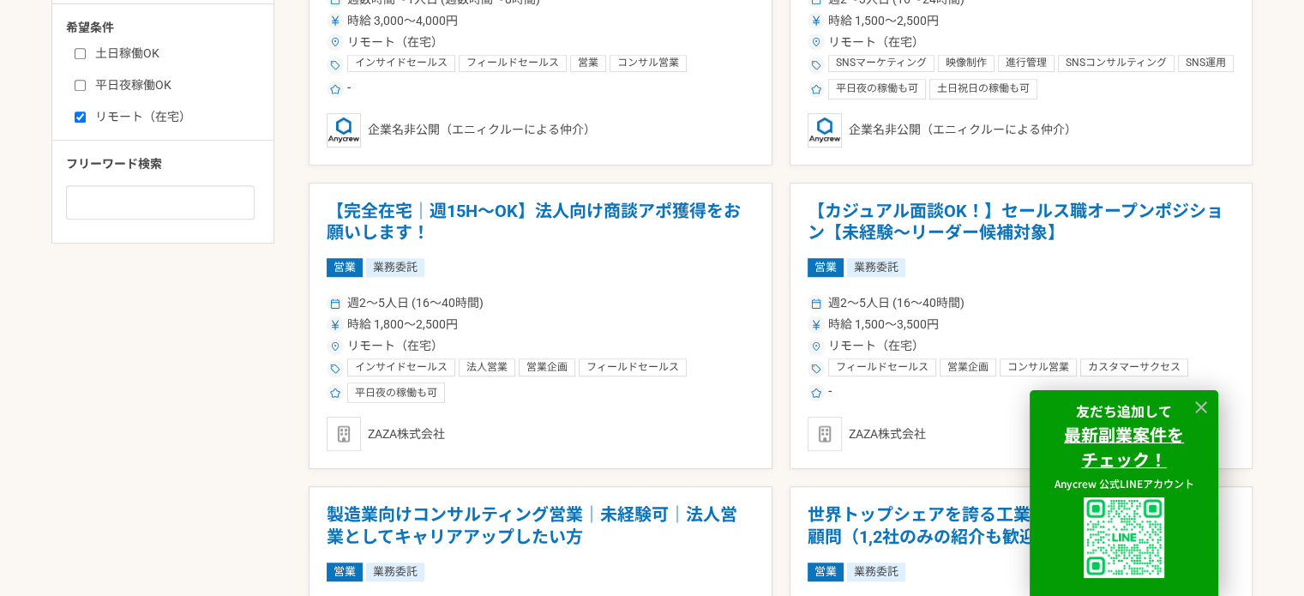
scroll to position [943, 0]
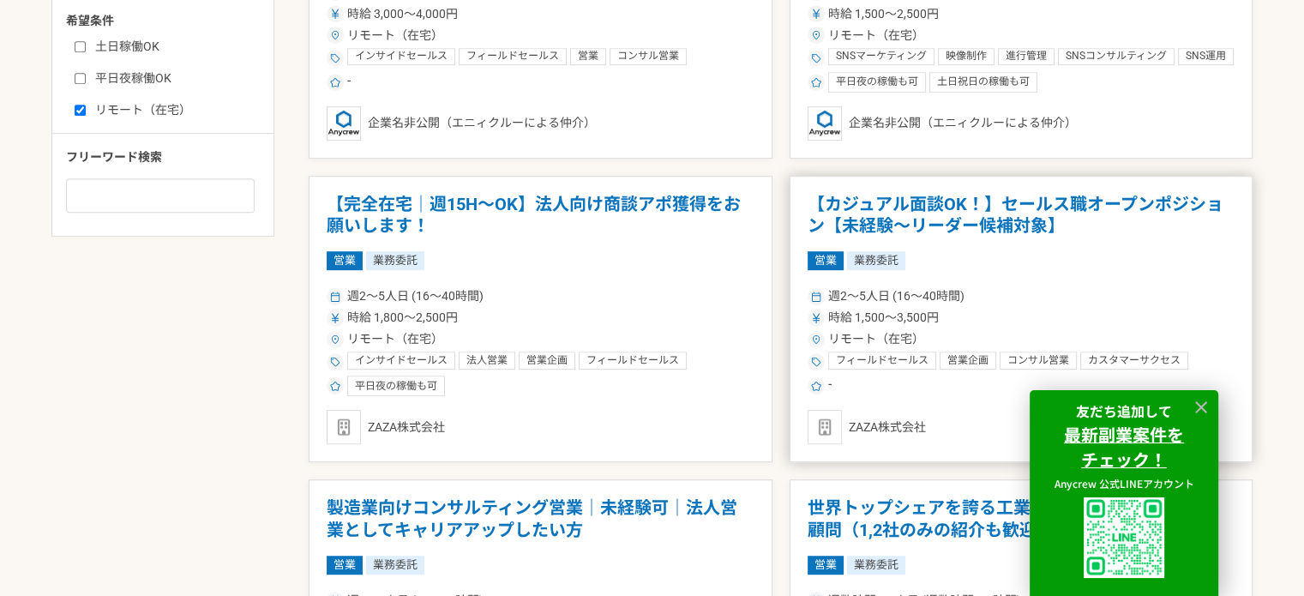
click at [1099, 212] on h1 "【カジュアル面談OK！】セールス職オープンポジション【未経験〜リーダー候補対象】" at bounding box center [1022, 216] width 428 height 44
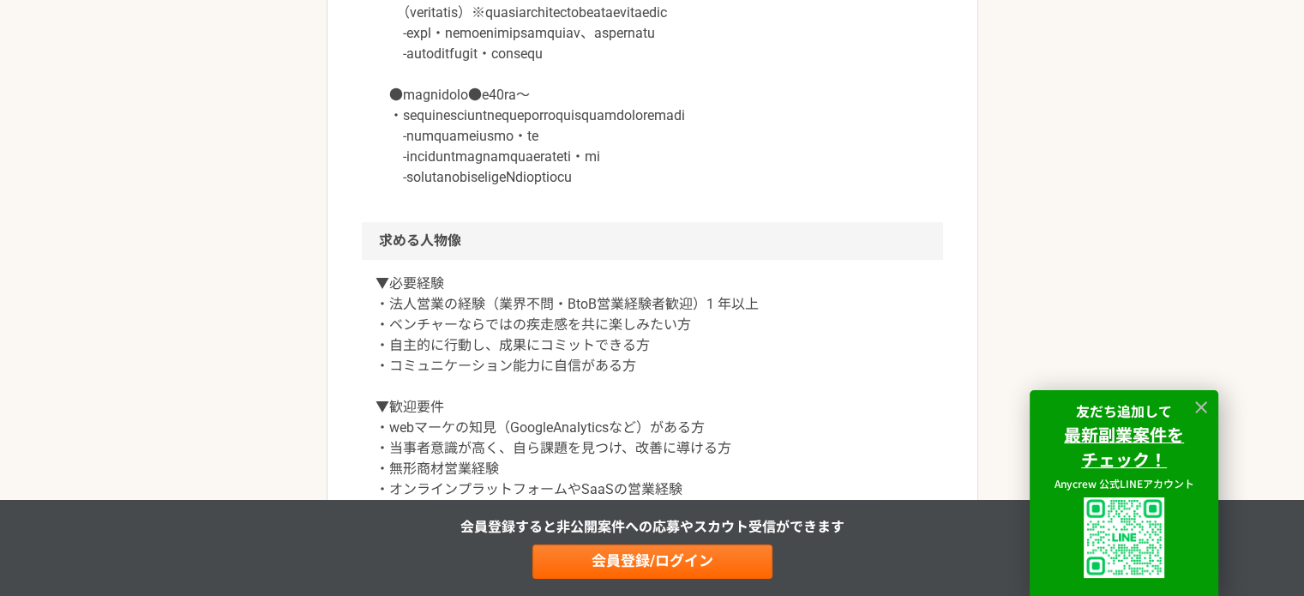
scroll to position [1544, 0]
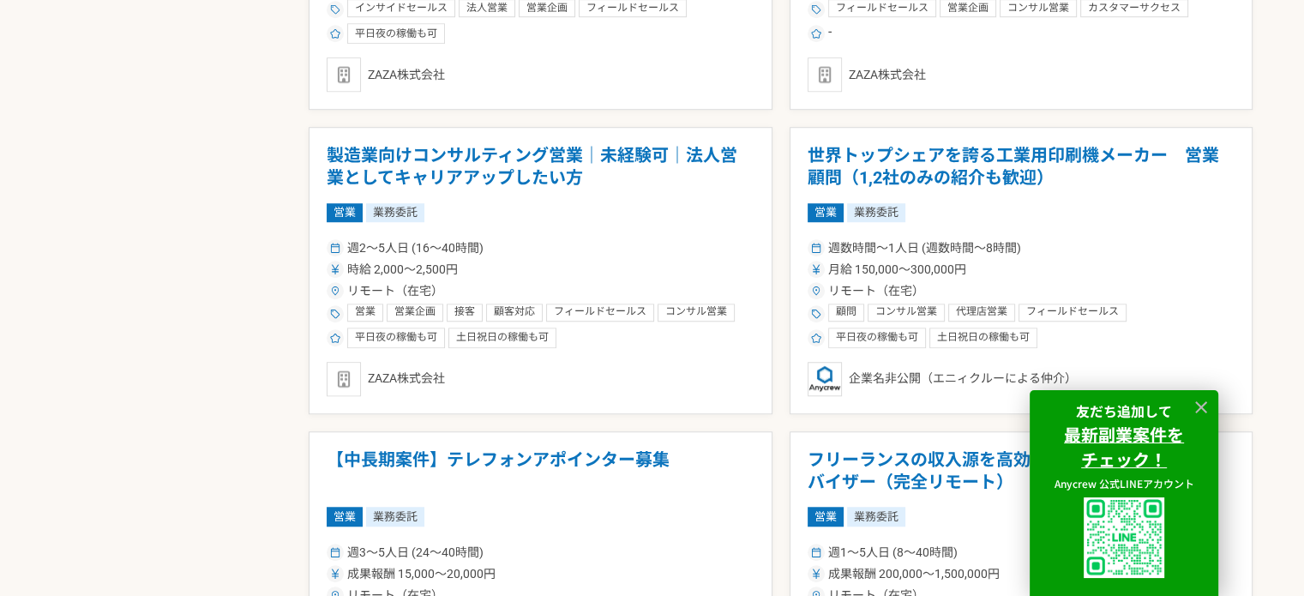
scroll to position [1372, 0]
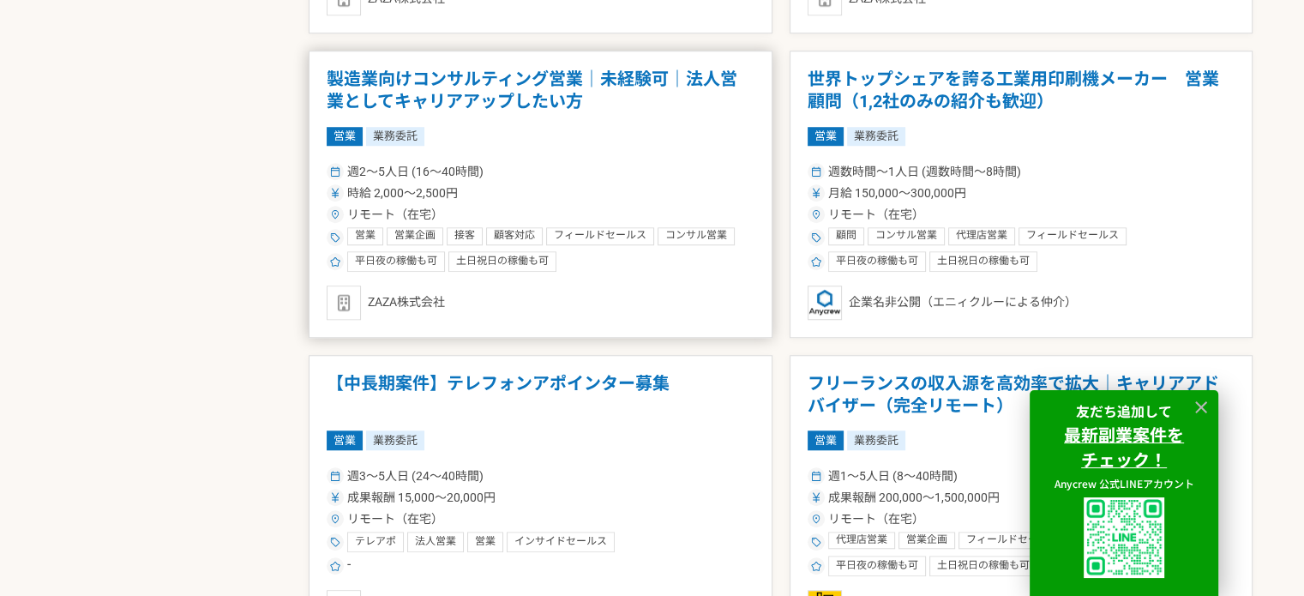
click at [644, 164] on div "週2〜5人日 (16〜40時間)" at bounding box center [541, 172] width 428 height 18
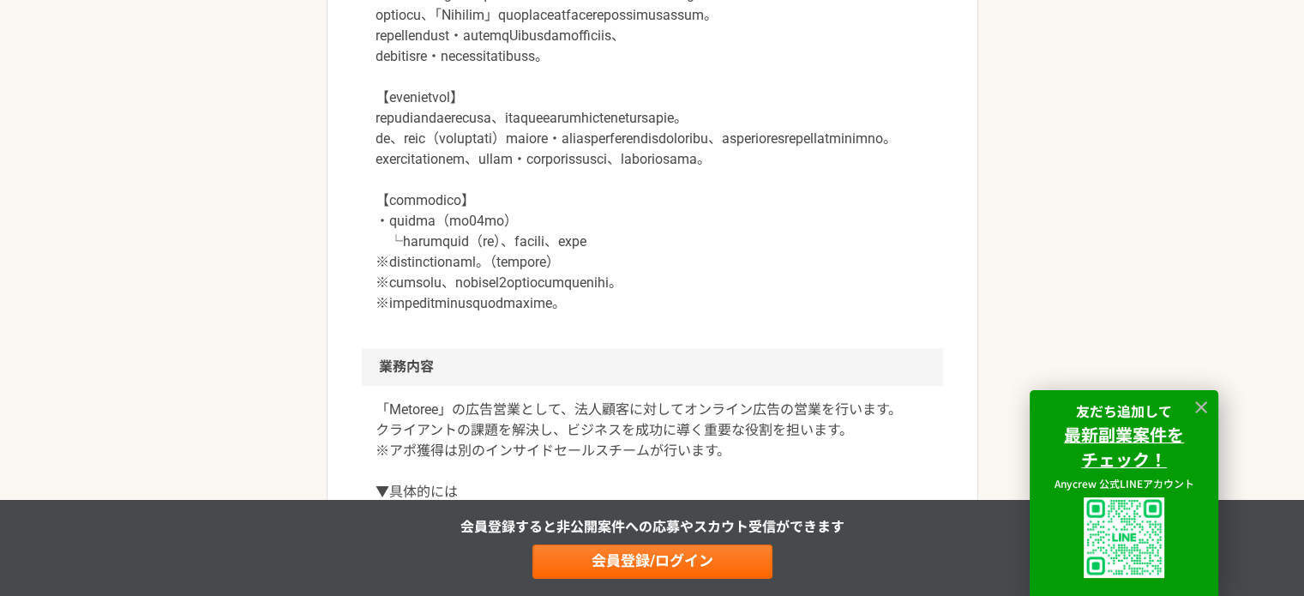
scroll to position [1201, 0]
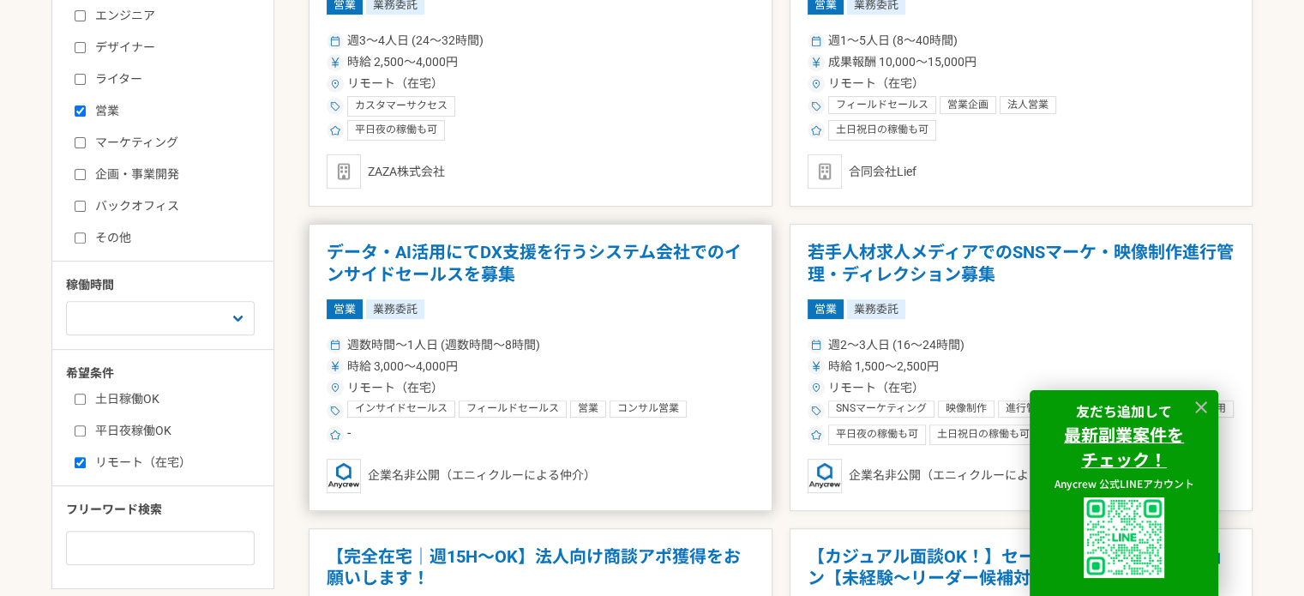
scroll to position [600, 0]
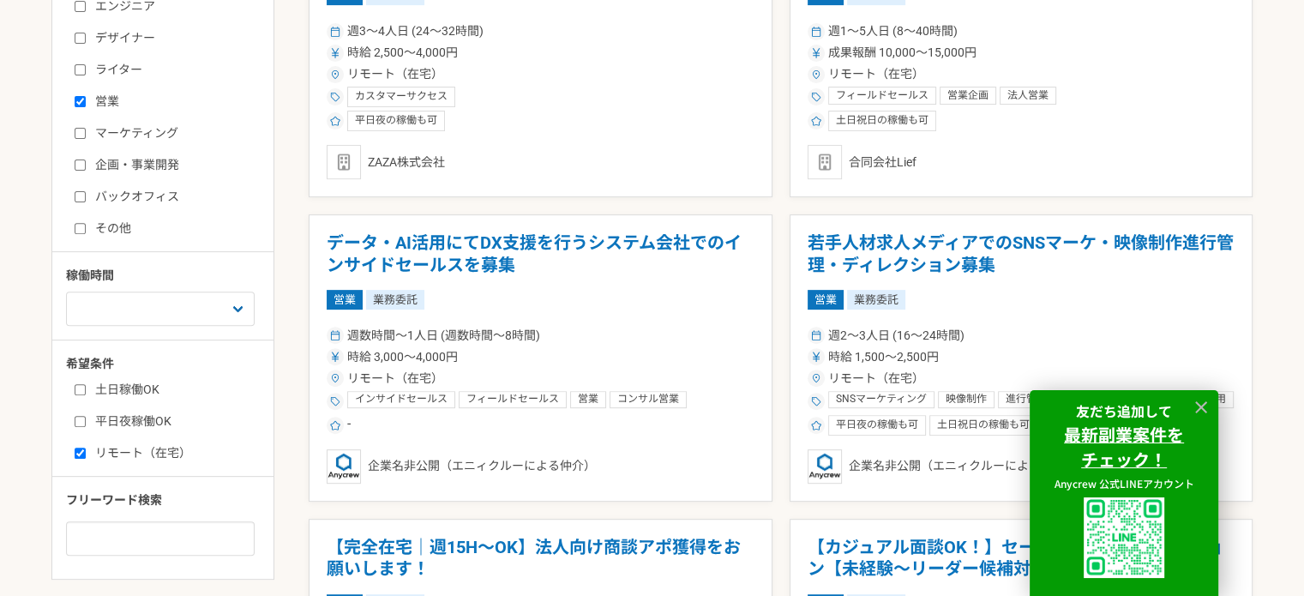
click at [100, 105] on label "営業" at bounding box center [173, 102] width 197 height 18
click at [86, 105] on input "営業" at bounding box center [80, 101] width 11 height 11
checkbox input "false"
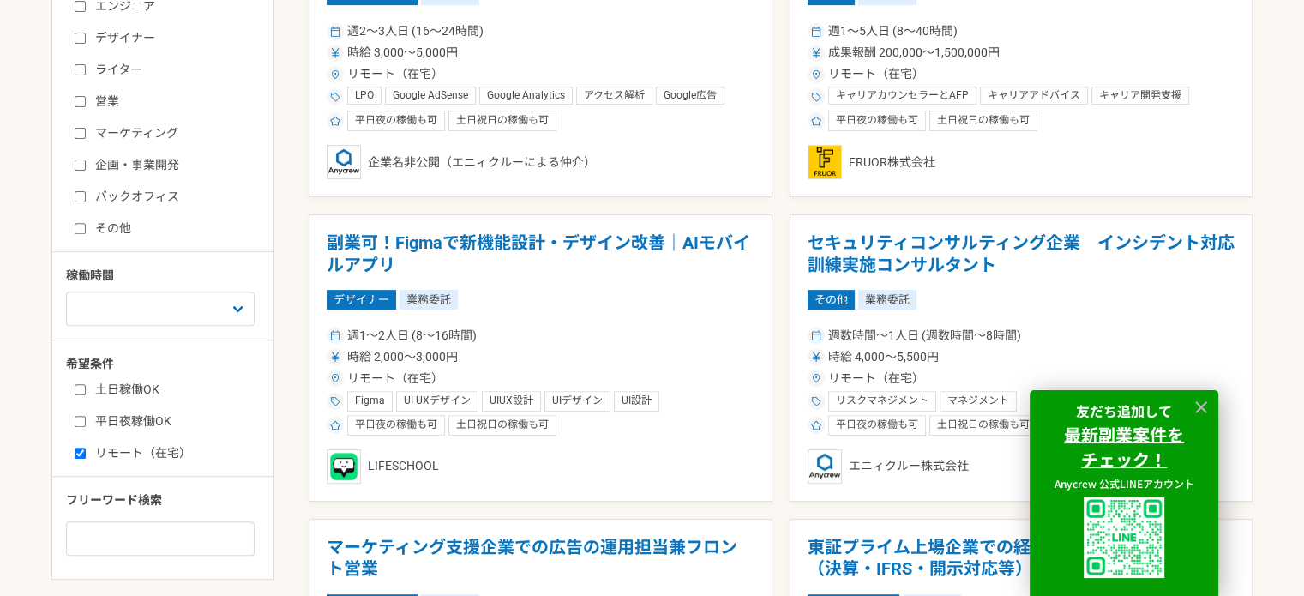
click at [75, 132] on input "マーケティング" at bounding box center [80, 133] width 11 height 11
checkbox input "true"
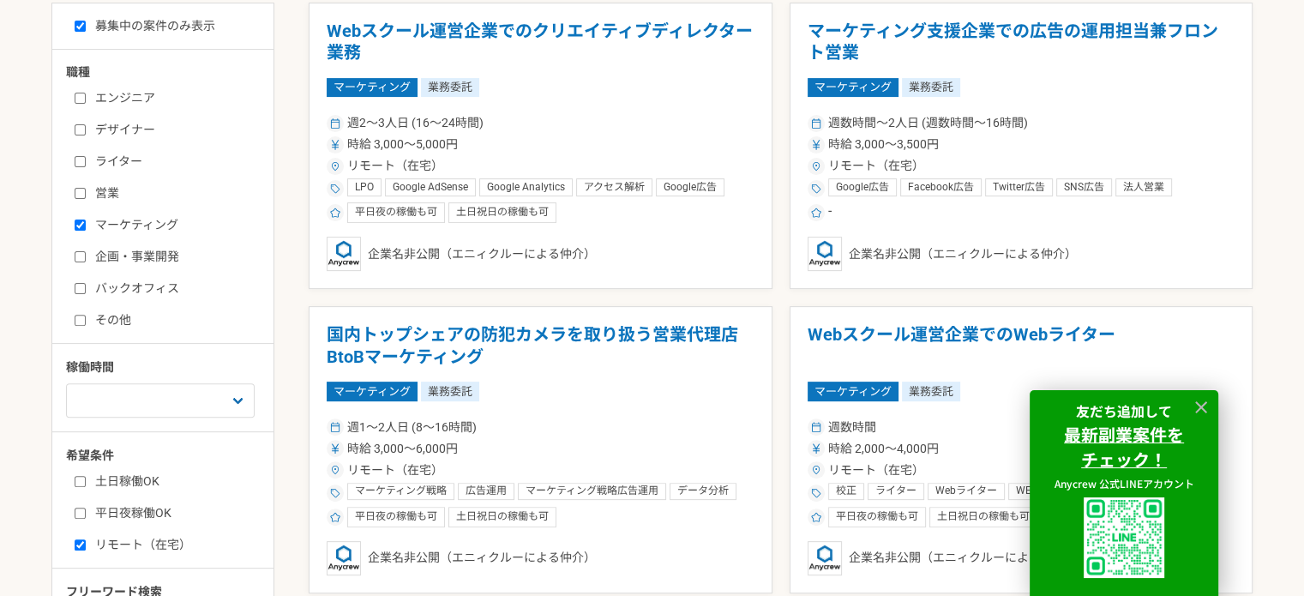
scroll to position [429, 0]
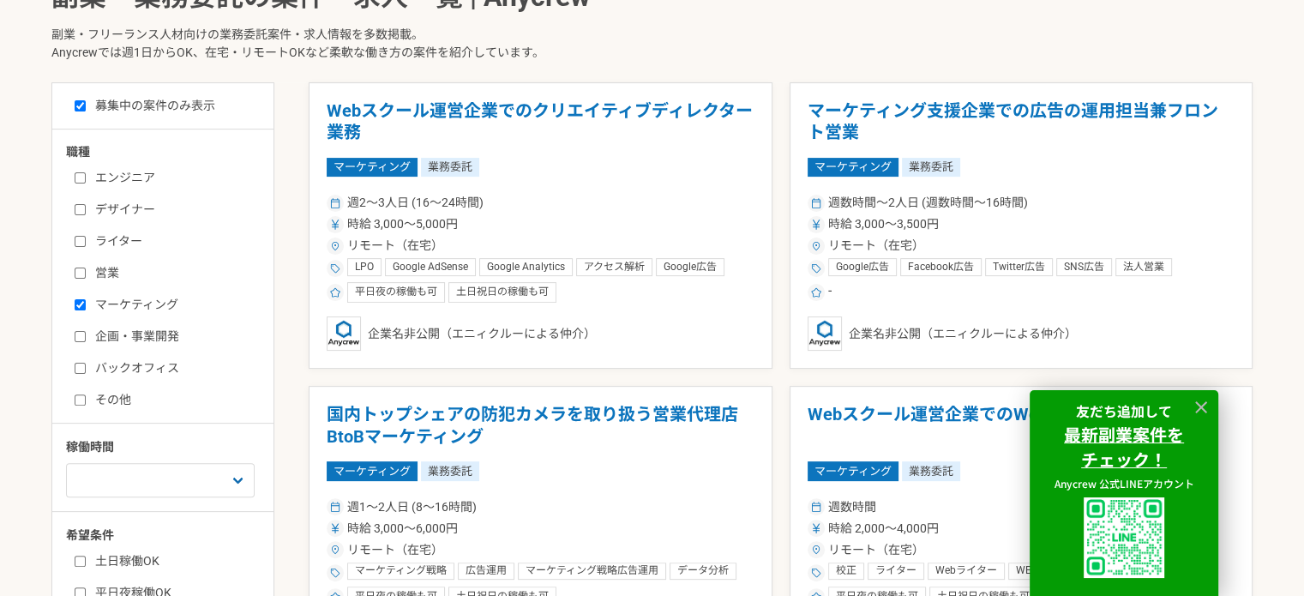
click at [127, 333] on label "企画・事業開発" at bounding box center [173, 337] width 197 height 18
click at [86, 333] on input "企画・事業開発" at bounding box center [80, 336] width 11 height 11
checkbox input "true"
click at [130, 309] on label "マーケティング" at bounding box center [173, 305] width 197 height 18
click at [86, 309] on input "マーケティング" at bounding box center [80, 304] width 11 height 11
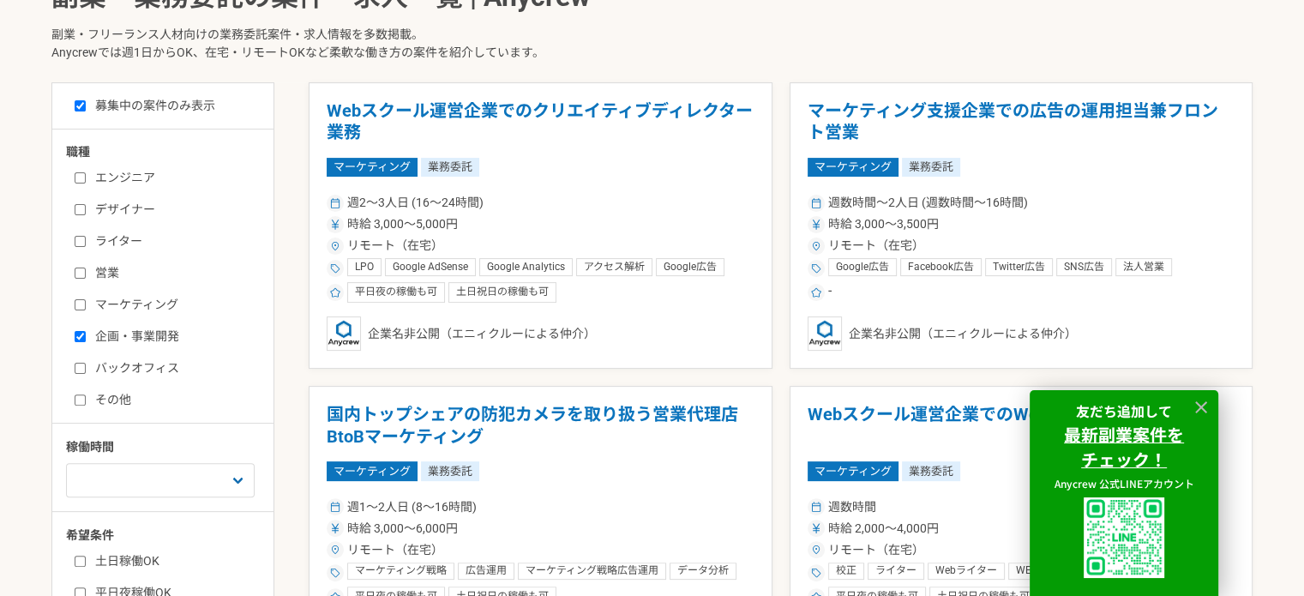
checkbox input "false"
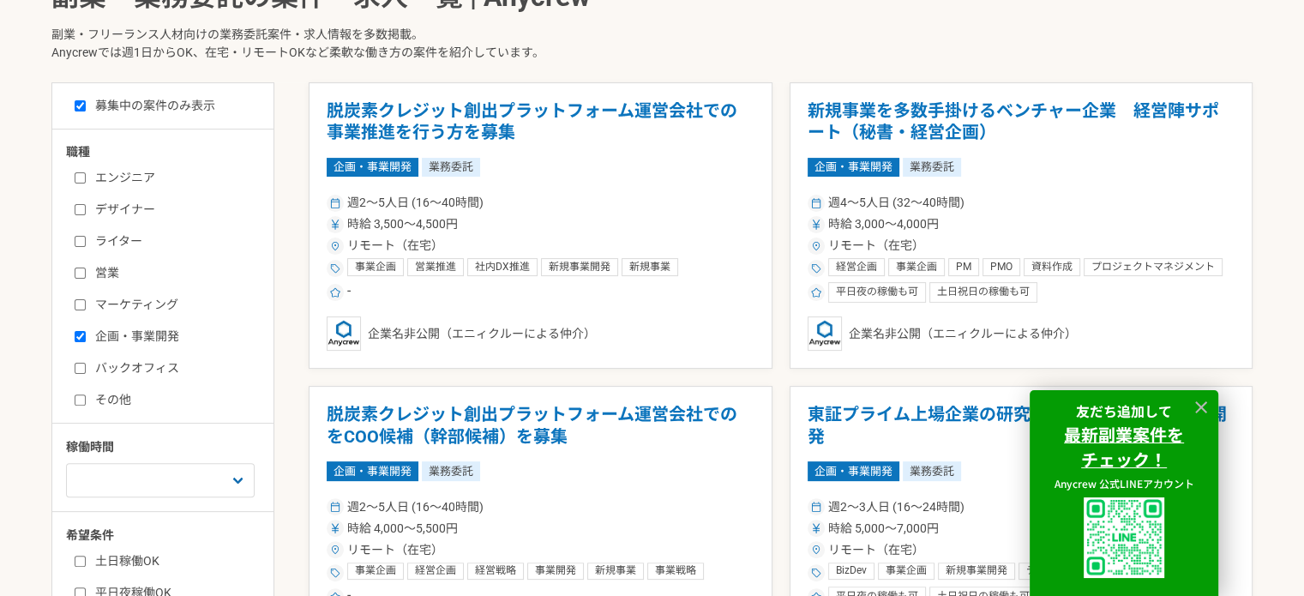
click at [160, 359] on label "バックオフィス" at bounding box center [173, 368] width 197 height 18
click at [86, 363] on input "バックオフィス" at bounding box center [80, 368] width 11 height 11
checkbox input "true"
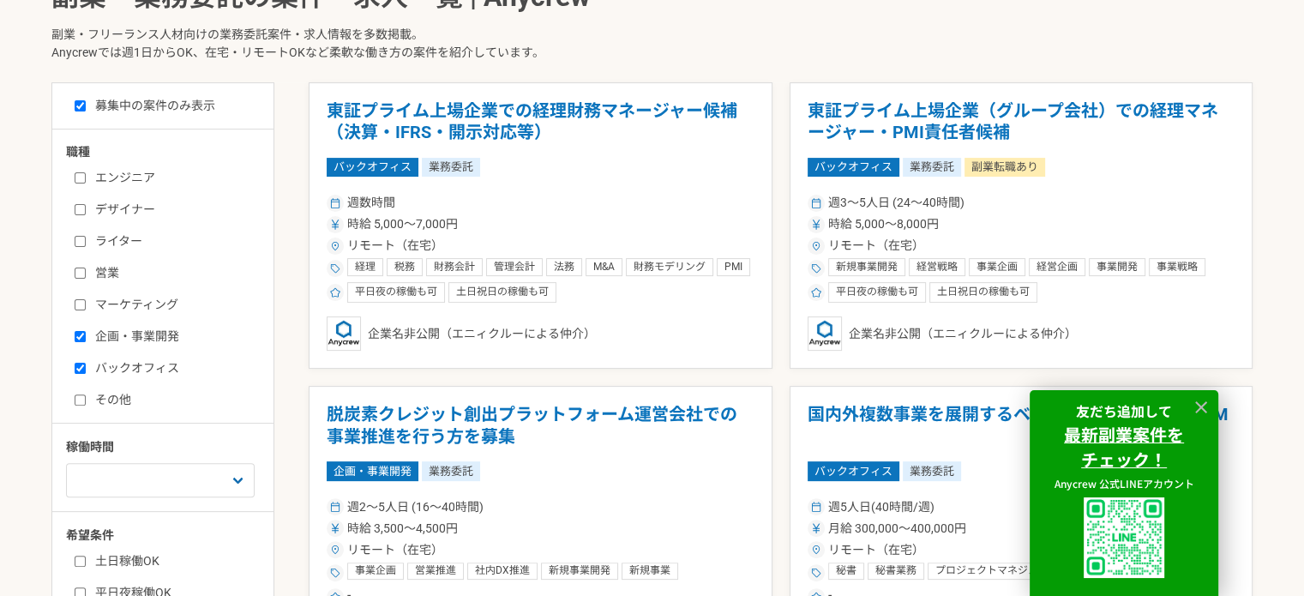
click at [76, 403] on input "その他" at bounding box center [80, 399] width 11 height 11
checkbox input "true"
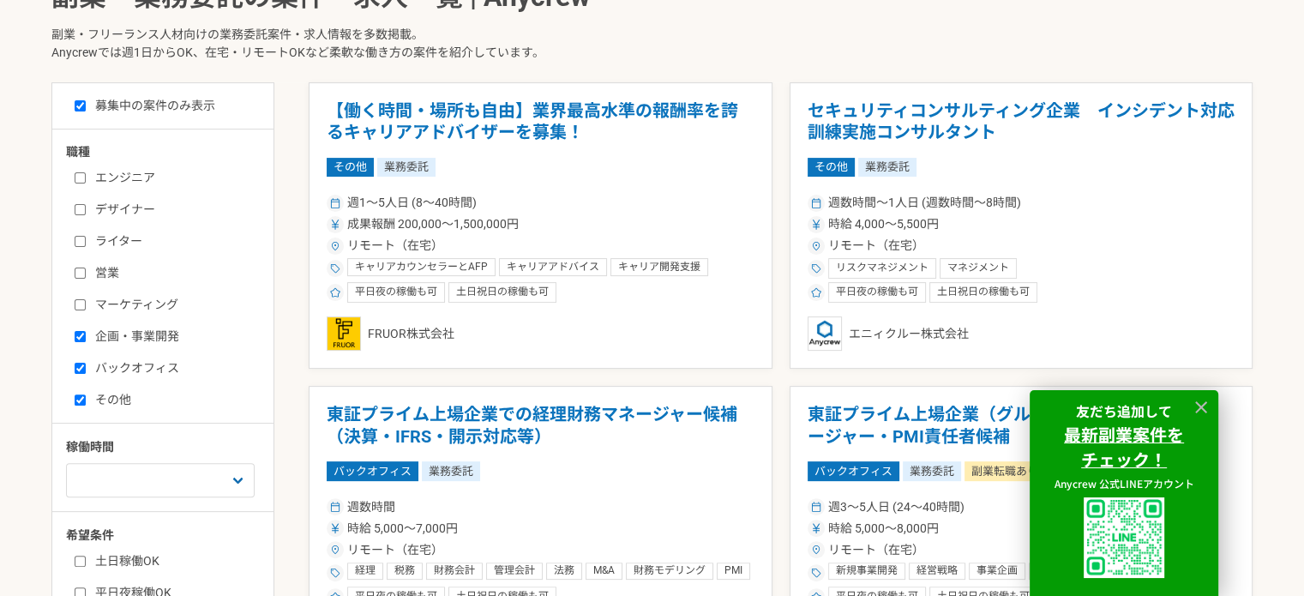
click at [90, 373] on label "バックオフィス" at bounding box center [173, 368] width 197 height 18
click at [86, 373] on input "バックオフィス" at bounding box center [80, 368] width 11 height 11
checkbox input "false"
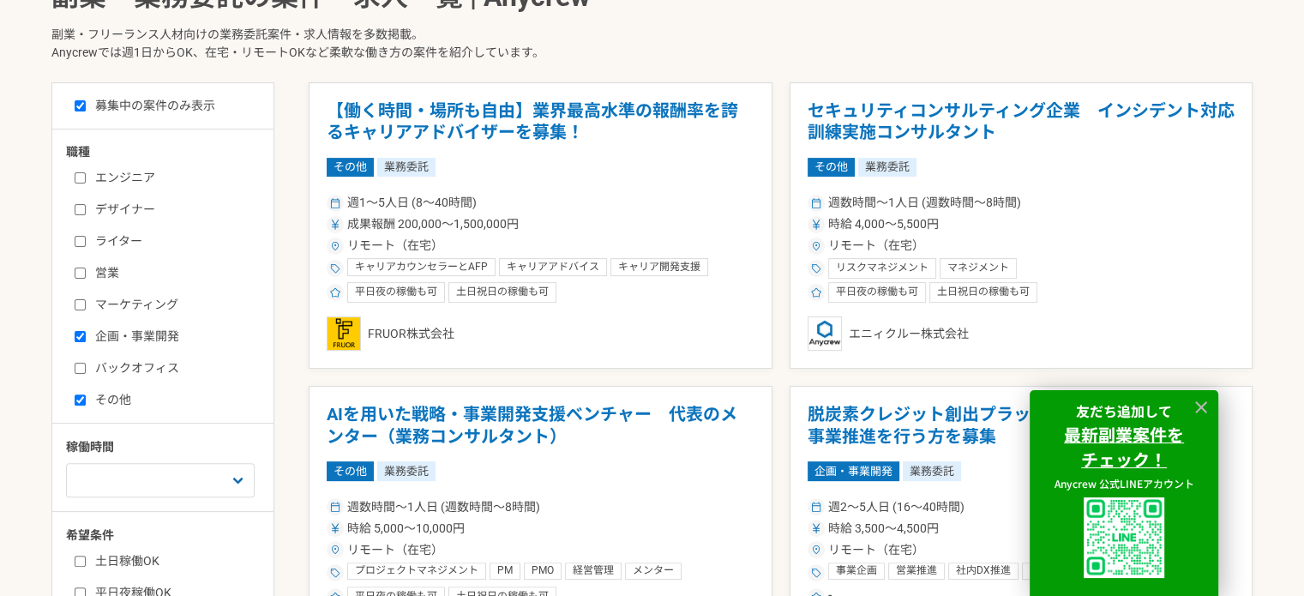
click at [99, 339] on label "企画・事業開発" at bounding box center [173, 337] width 197 height 18
click at [86, 339] on input "企画・事業開発" at bounding box center [80, 336] width 11 height 11
checkbox input "false"
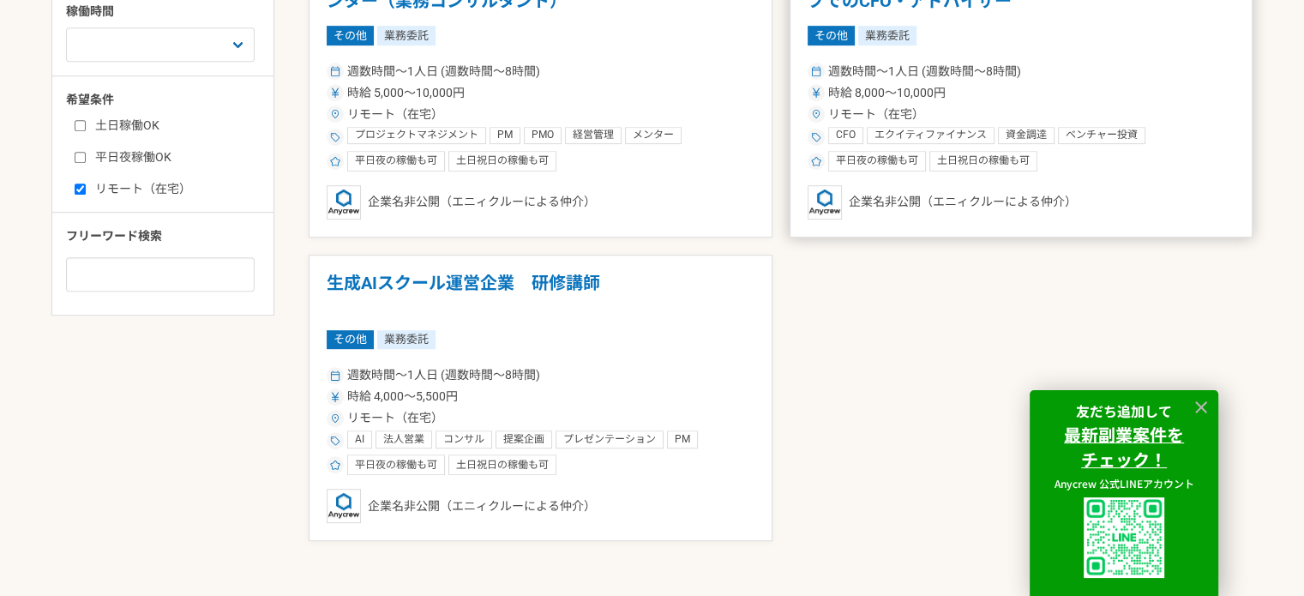
scroll to position [943, 0]
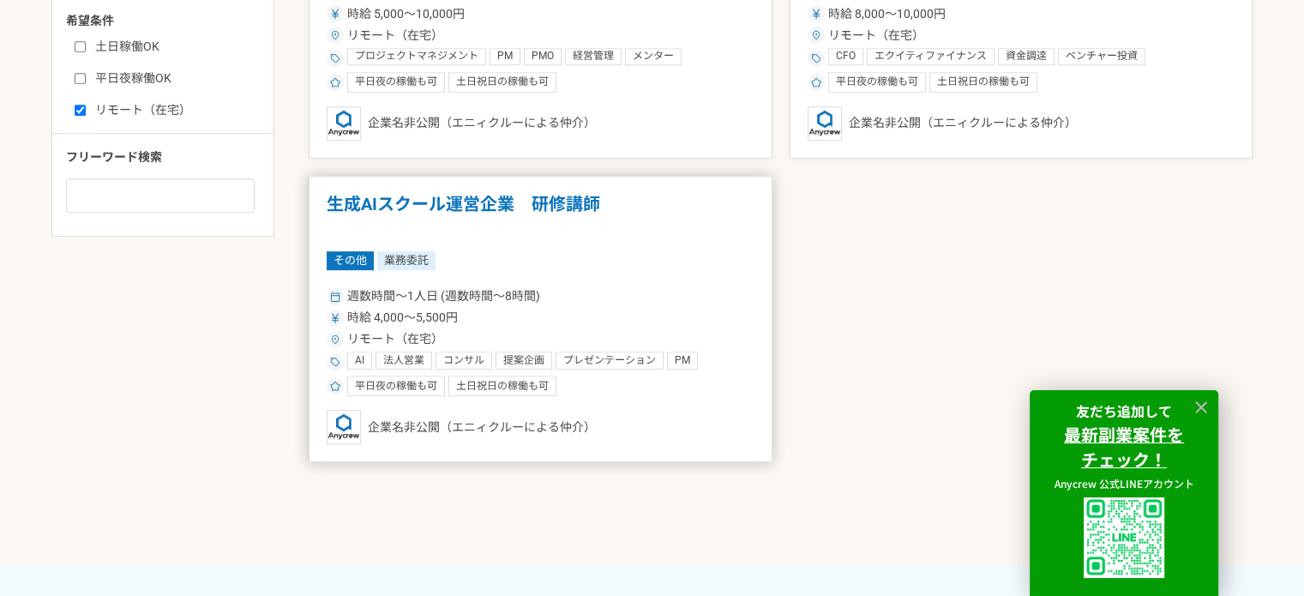
click at [521, 203] on h1 "生成AIスクール運営企業　研修講師" at bounding box center [541, 216] width 428 height 44
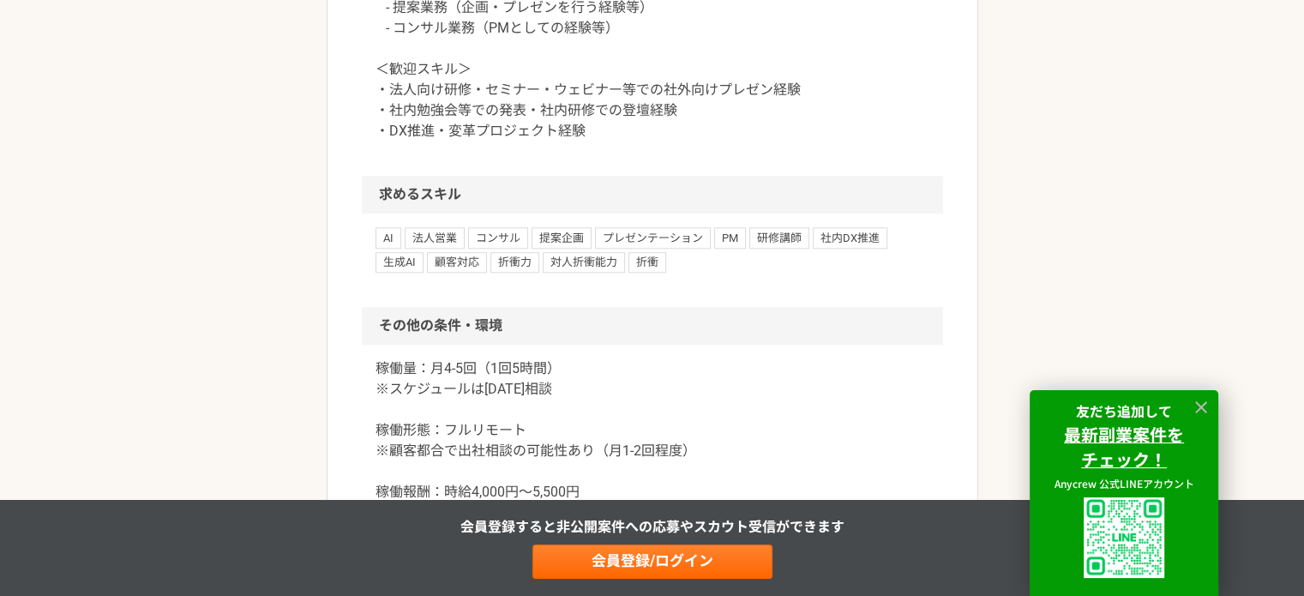
scroll to position [1458, 0]
